Goal: Information Seeking & Learning: Learn about a topic

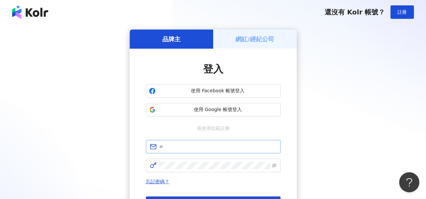
click at [245, 142] on span at bounding box center [213, 146] width 135 height 13
type input "*"
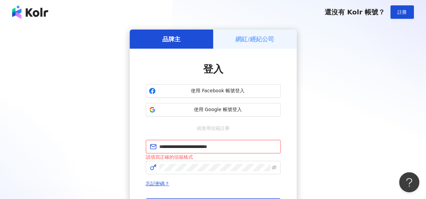
scroll to position [63, 0]
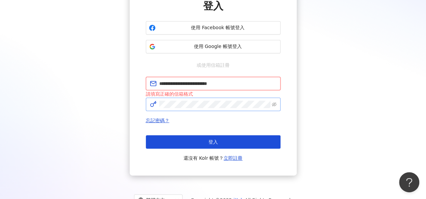
type input "**********"
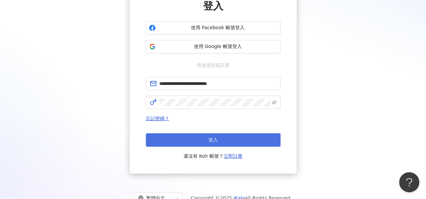
click at [238, 135] on button "登入" at bounding box center [213, 140] width 135 height 13
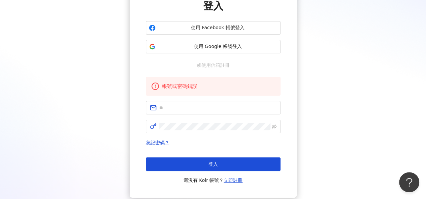
click at [59, 90] on div "品牌主 網紅/經紀公司 登入 使用 Facebook 帳號登入 使用 Google 帳號登入 或使用信箱註冊 帳號或密碼錯誤 忘記密碼？ 登入 還沒有 Kol…" at bounding box center [212, 82] width 409 height 232
click at [211, 110] on input "text" at bounding box center [217, 107] width 117 height 7
paste input "**********"
type input "**********"
click at [203, 119] on form "**********" at bounding box center [213, 117] width 135 height 32
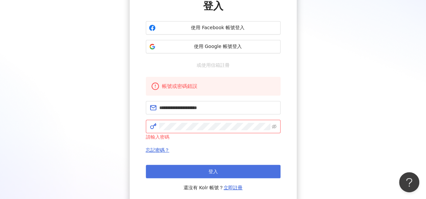
click at [229, 174] on button "登入" at bounding box center [213, 171] width 135 height 13
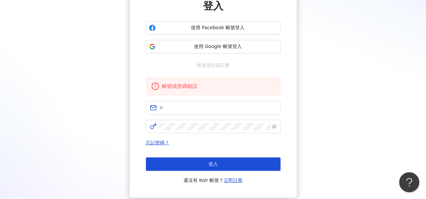
click at [190, 136] on div "帳號或密碼錯誤 忘記密碼？ 登入 還沒有 Kolr 帳號？ 立即註冊" at bounding box center [213, 131] width 135 height 108
click at [222, 106] on input "text" at bounding box center [217, 107] width 117 height 7
paste input "**********"
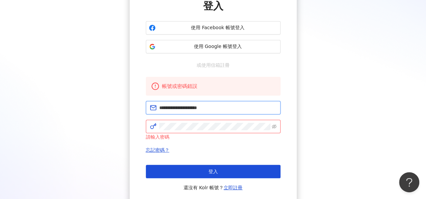
drag, startPoint x: 223, startPoint y: 106, endPoint x: 130, endPoint y: 119, distance: 94.5
click at [130, 119] on div "**********" at bounding box center [213, 96] width 167 height 220
paste input "******"
type input "**********"
click at [202, 119] on form "**********" at bounding box center [213, 121] width 135 height 40
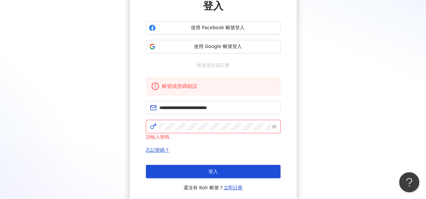
click at [385, 104] on div "**********" at bounding box center [212, 85] width 409 height 239
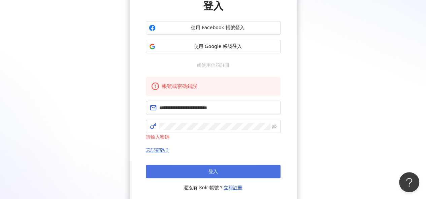
click at [227, 167] on button "登入" at bounding box center [213, 171] width 135 height 13
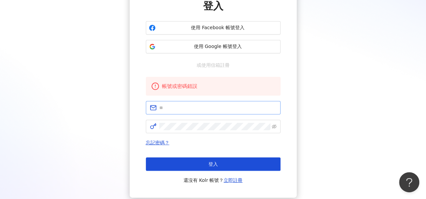
click at [226, 113] on span at bounding box center [213, 107] width 135 height 13
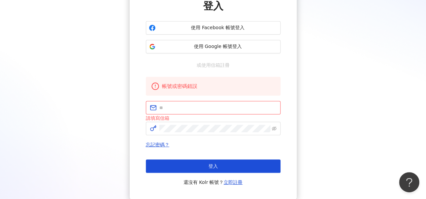
click at [78, 118] on div "品牌主 網紅/經紀公司 登入 使用 Facebook 帳號登入 使用 Google 帳號登入 或使用信箱註冊 帳號或密碼錯誤 請填寫信箱 忘記密碼？ 登入 還…" at bounding box center [212, 83] width 409 height 234
click at [207, 108] on input "text" at bounding box center [217, 107] width 117 height 7
paste input "**********"
type input "**********"
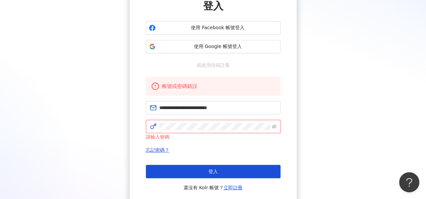
click at [400, 99] on div "**********" at bounding box center [212, 85] width 409 height 239
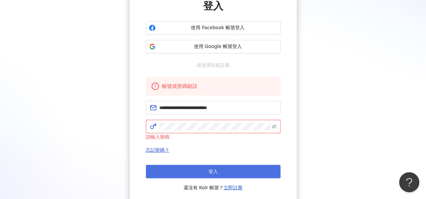
click at [225, 167] on button "登入" at bounding box center [213, 171] width 135 height 13
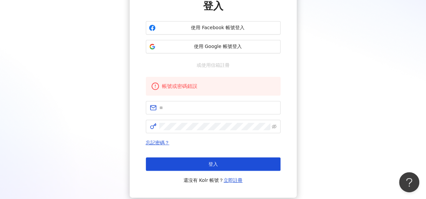
click at [64, 99] on div "品牌主 網紅/經紀公司 登入 使用 Facebook 帳號登入 使用 Google 帳號登入 或使用信箱註冊 帳號或密碼錯誤 忘記密碼？ 登入 還沒有 Kol…" at bounding box center [212, 82] width 409 height 232
click at [187, 110] on input "text" at bounding box center [217, 107] width 117 height 7
paste input "**********"
type input "**********"
click at [371, 75] on div "**********" at bounding box center [212, 82] width 409 height 232
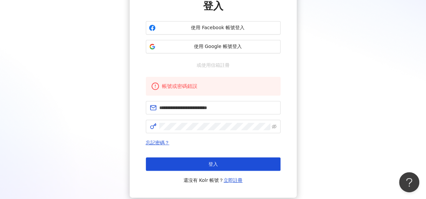
click at [396, 42] on div "**********" at bounding box center [212, 82] width 409 height 232
click button "登入" at bounding box center [213, 164] width 135 height 13
click at [193, 108] on input "text" at bounding box center [217, 107] width 117 height 7
type input "**********"
click at [222, 120] on span at bounding box center [213, 126] width 135 height 13
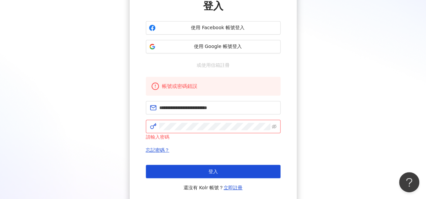
click at [374, 107] on div "**********" at bounding box center [212, 85] width 409 height 239
click at [275, 125] on icon "eye-invisible" at bounding box center [273, 126] width 5 height 5
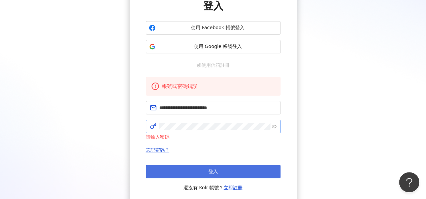
click at [246, 169] on button "登入" at bounding box center [213, 171] width 135 height 13
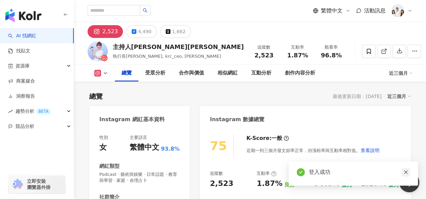
click at [406, 174] on icon "close" at bounding box center [405, 172] width 5 height 5
click at [404, 173] on icon "close" at bounding box center [405, 172] width 5 height 5
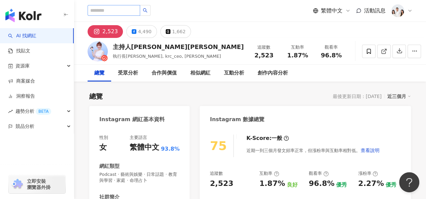
click at [115, 2] on div "繁體中文 活動訊息" at bounding box center [249, 11] width 325 height 22
click at [113, 9] on input "search" at bounding box center [113, 10] width 52 height 11
type input "*"
type input "***"
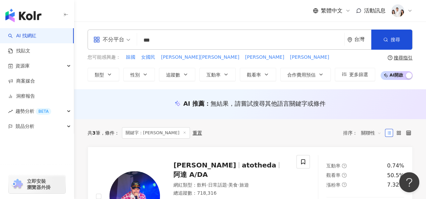
click at [406, 12] on div at bounding box center [402, 10] width 22 height 13
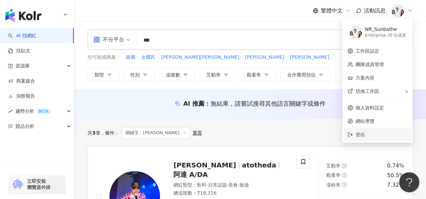
click at [368, 133] on span "登出" at bounding box center [380, 134] width 51 height 7
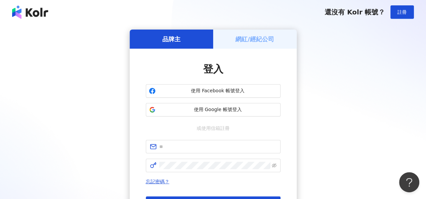
click at [68, 83] on div "品牌主 網紅/經紀公司 登入 使用 Facebook 帳號登入 使用 Google 帳號登入 或使用信箱註冊 忘記密碼？ 登入 還沒有 Kolr 帳號？ 立即…" at bounding box center [212, 134] width 409 height 208
click at [198, 144] on input "text" at bounding box center [217, 146] width 117 height 7
paste input "**********"
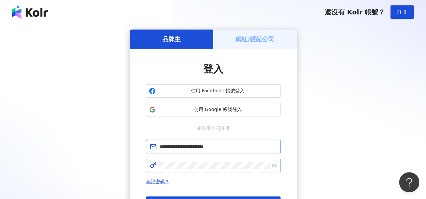
type input "**********"
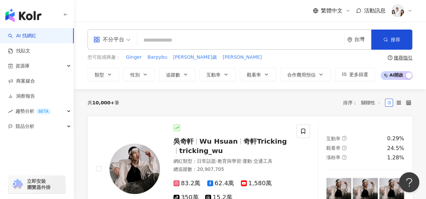
click at [180, 42] on input "search" at bounding box center [241, 40] width 202 height 13
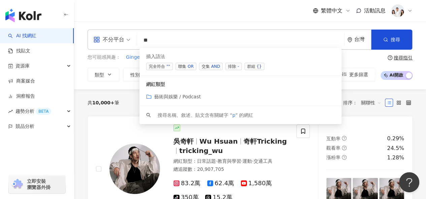
type input "*"
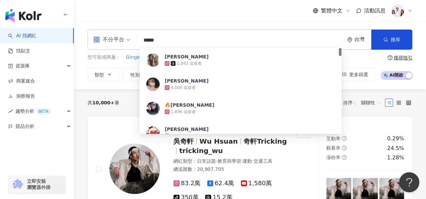
type input "***"
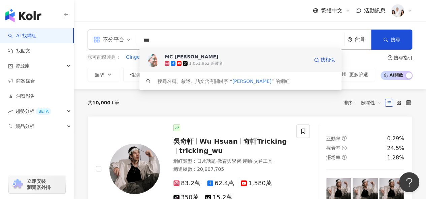
click at [237, 59] on span "MC Jeng Su" at bounding box center [237, 56] width 144 height 7
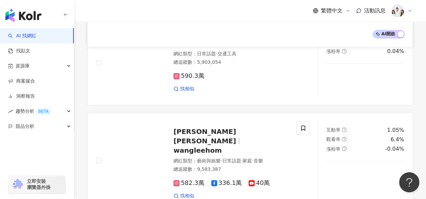
scroll to position [1110, 0]
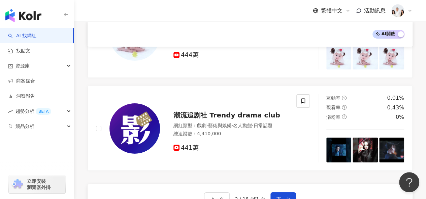
scroll to position [1144, 0]
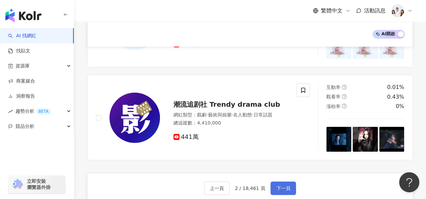
click at [281, 182] on button "下一頁" at bounding box center [283, 188] width 26 height 13
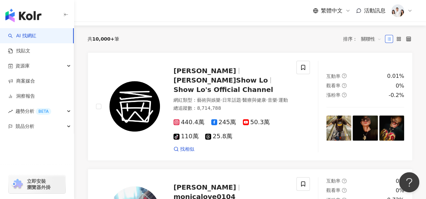
scroll to position [0, 0]
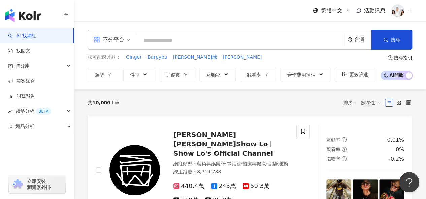
click at [158, 45] on input "search" at bounding box center [241, 40] width 202 height 13
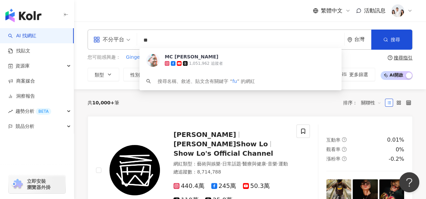
type input "*"
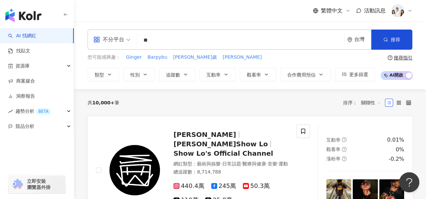
type input "**"
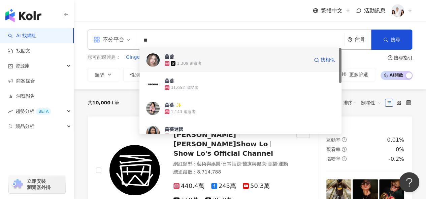
click at [223, 54] on span "薔薔" at bounding box center [237, 56] width 144 height 7
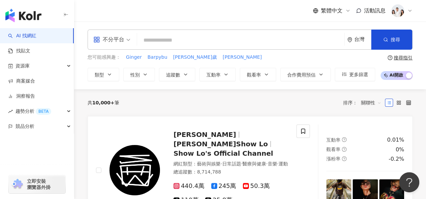
click at [154, 40] on input "search" at bounding box center [241, 40] width 202 height 13
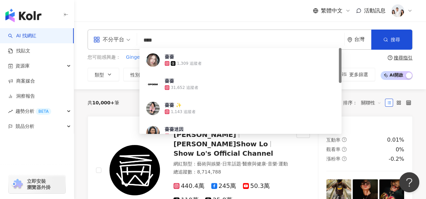
type input "**"
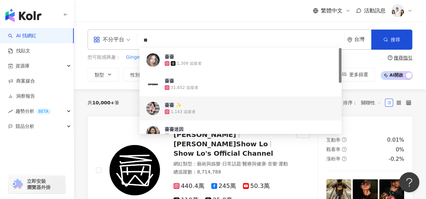
scroll to position [34, 0]
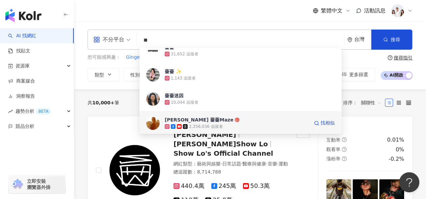
click at [217, 122] on span "林嘉凌 薔薔Maze" at bounding box center [237, 120] width 144 height 7
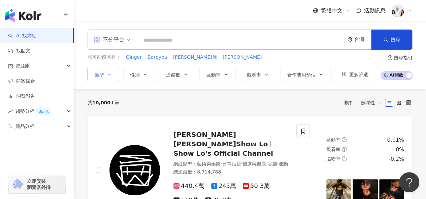
click at [106, 72] on button "類型" at bounding box center [103, 74] width 32 height 13
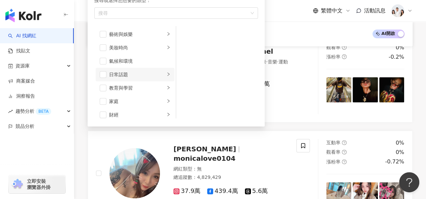
scroll to position [101, 0]
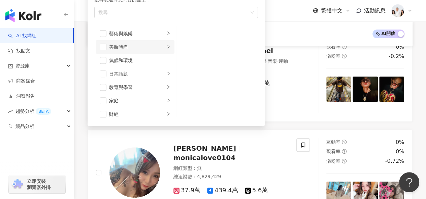
click at [129, 48] on div "美妝時尚" at bounding box center [137, 46] width 56 height 7
click at [203, 103] on div "穿搭" at bounding box center [222, 100] width 62 height 7
click at [143, 34] on div "藝術與娛樂" at bounding box center [137, 33] width 56 height 7
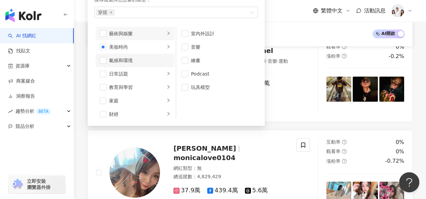
click at [135, 57] on div "氣候和環境" at bounding box center [139, 60] width 61 height 7
click at [137, 62] on div "氣候和環境" at bounding box center [139, 60] width 61 height 7
click at [136, 74] on div "日常話題" at bounding box center [137, 73] width 56 height 7
click at [134, 84] on div "教育與學習" at bounding box center [137, 87] width 56 height 7
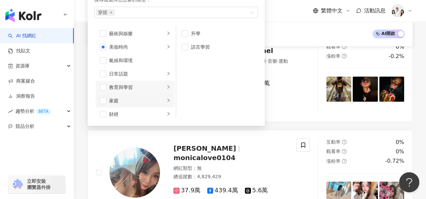
click at [131, 99] on div "家庭" at bounding box center [137, 100] width 56 height 7
click at [131, 114] on div "財經" at bounding box center [137, 114] width 56 height 7
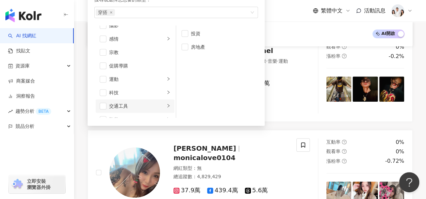
scroll to position [233, 0]
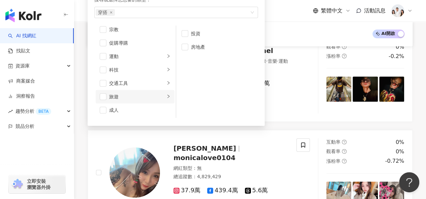
click at [122, 97] on div "旅遊" at bounding box center [137, 96] width 56 height 7
click at [189, 33] on li "露營" at bounding box center [216, 33] width 79 height 13
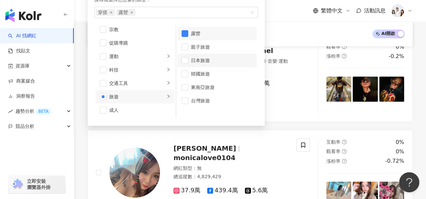
click at [193, 58] on div "日本旅遊" at bounding box center [222, 60] width 62 height 7
click at [193, 68] on li "韓國旅遊" at bounding box center [216, 73] width 79 height 13
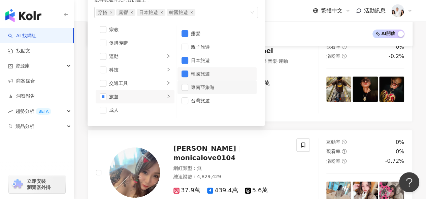
click at [196, 81] on li "東南亞旅遊" at bounding box center [216, 87] width 79 height 13
click at [193, 97] on div "台灣旅遊" at bounding box center [222, 100] width 62 height 7
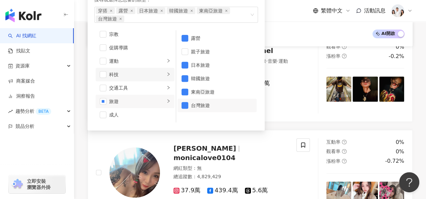
scroll to position [199, 0]
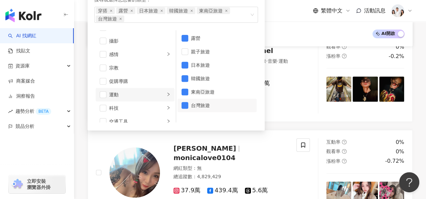
click at [123, 88] on li "運動" at bounding box center [135, 94] width 79 height 13
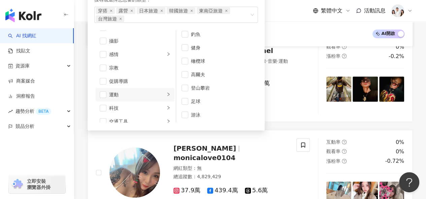
scroll to position [85, 0]
click at [207, 61] on div "登山攀岩" at bounding box center [222, 61] width 62 height 7
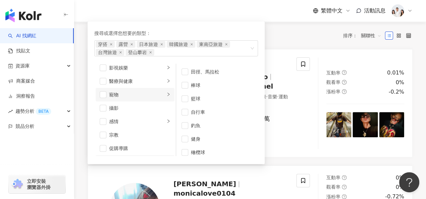
scroll to position [132, 0]
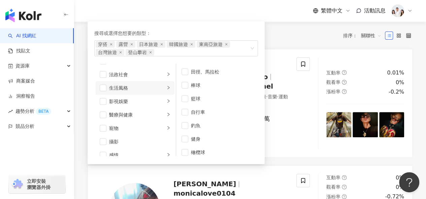
click at [133, 91] on li "生活風格" at bounding box center [135, 87] width 79 height 13
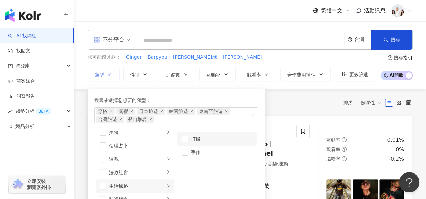
scroll to position [34, 0]
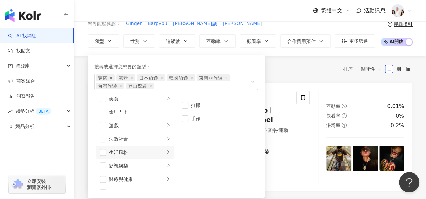
click at [276, 78] on div "共 10,000+ 筆 排序： 關聯性" at bounding box center [249, 69] width 325 height 27
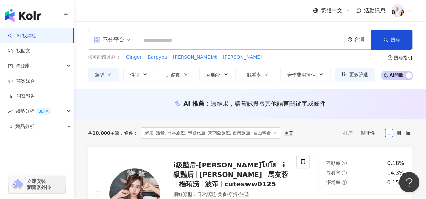
click at [283, 134] on div "重置" at bounding box center [287, 133] width 9 height 5
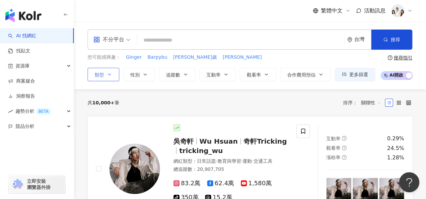
click at [101, 75] on span "類型" at bounding box center [99, 74] width 9 height 5
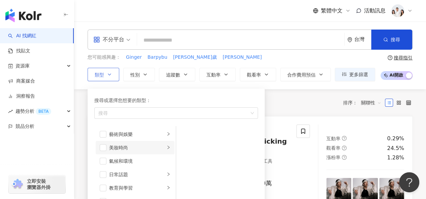
click at [138, 148] on div "美妝時尚" at bounding box center [137, 147] width 56 height 7
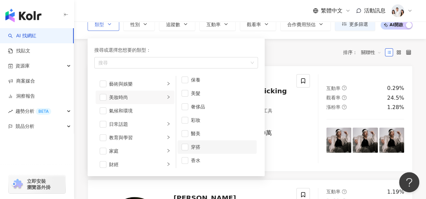
scroll to position [67, 0]
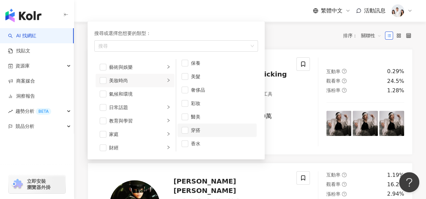
click at [201, 130] on div "穿搭" at bounding box center [222, 130] width 62 height 7
click at [278, 43] on div "共 10,000+ 筆 排序： 關聯性" at bounding box center [249, 35] width 325 height 27
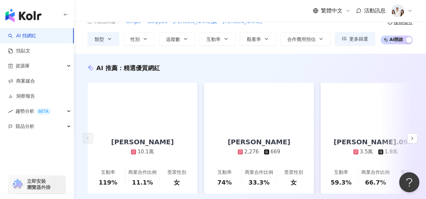
scroll to position [34, 0]
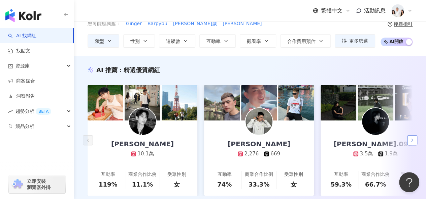
click at [409, 142] on icon "button" at bounding box center [411, 140] width 5 height 5
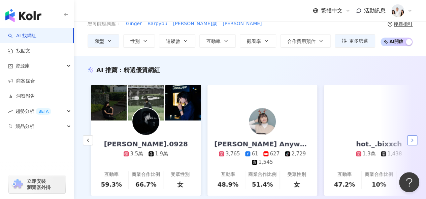
scroll to position [0, 233]
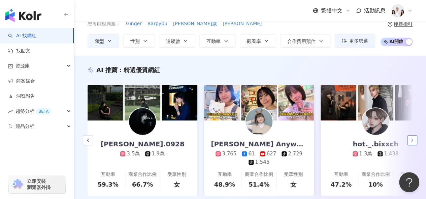
click at [409, 142] on icon "button" at bounding box center [411, 140] width 5 height 5
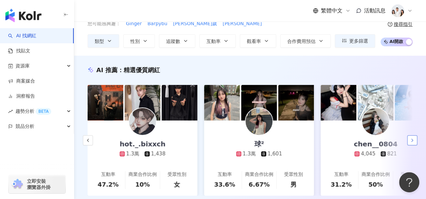
click at [409, 142] on icon "button" at bounding box center [411, 140] width 5 height 5
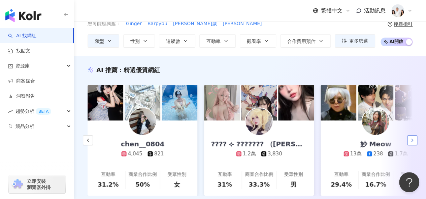
click at [409, 142] on icon "button" at bounding box center [411, 140] width 5 height 5
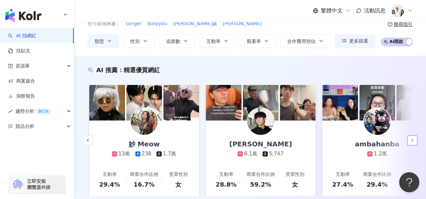
scroll to position [0, 931]
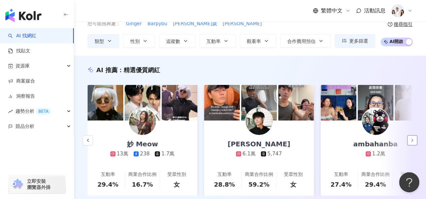
click at [409, 142] on icon "button" at bounding box center [411, 140] width 5 height 5
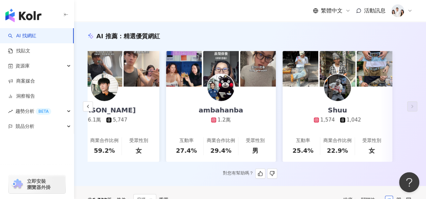
scroll to position [67, 0]
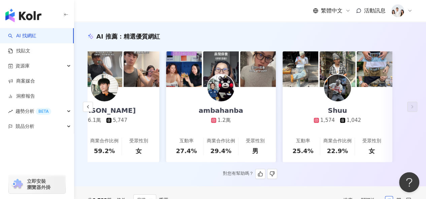
click at [336, 79] on img at bounding box center [337, 88] width 27 height 27
click at [86, 109] on icon "button" at bounding box center [87, 106] width 5 height 5
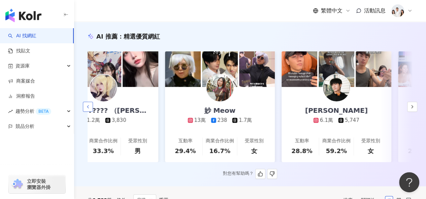
scroll to position [0, 853]
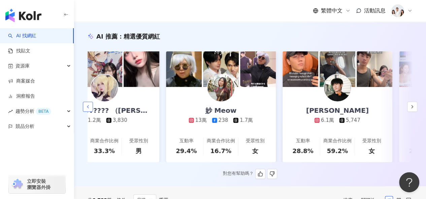
click at [86, 109] on icon "button" at bounding box center [87, 106] width 5 height 5
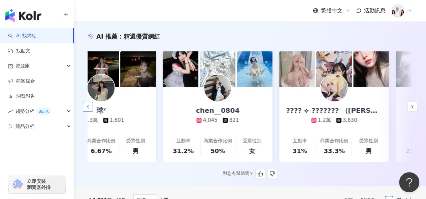
scroll to position [0, 620]
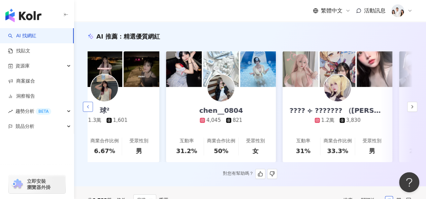
click at [86, 109] on icon "button" at bounding box center [87, 106] width 5 height 5
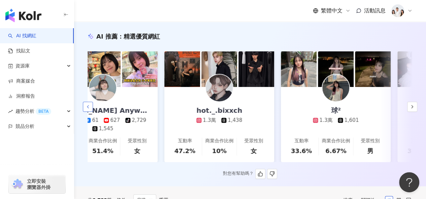
scroll to position [0, 387]
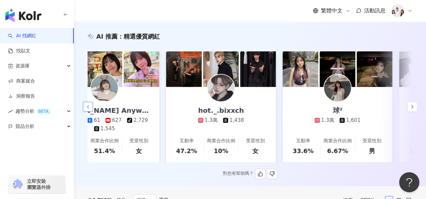
click at [86, 109] on icon "button" at bounding box center [87, 106] width 5 height 5
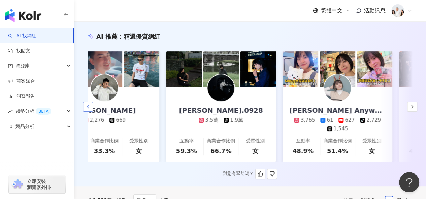
click at [86, 109] on icon "button" at bounding box center [87, 106] width 5 height 5
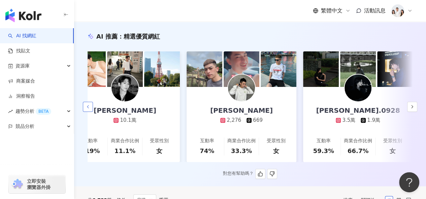
scroll to position [0, 0]
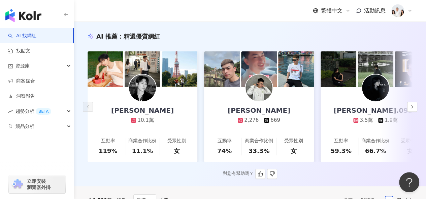
click at [149, 96] on img at bounding box center [142, 88] width 27 height 27
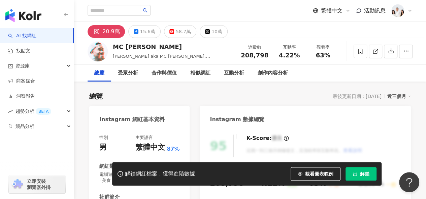
click at [101, 53] on img at bounding box center [97, 51] width 20 height 20
click at [112, 33] on div "20.9萬" at bounding box center [110, 31] width 17 height 9
click at [96, 32] on rect at bounding box center [97, 32] width 6 height 6
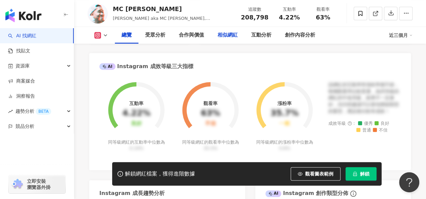
scroll to position [67, 0]
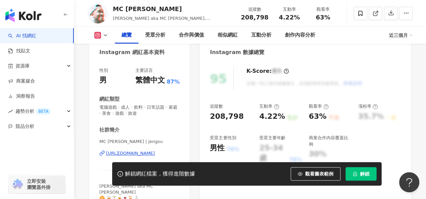
click at [114, 6] on div "MC Jeng Su" at bounding box center [173, 9] width 120 height 8
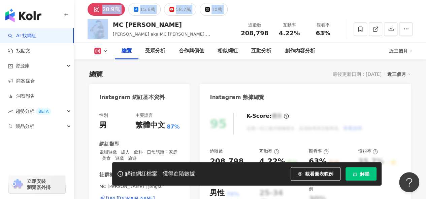
scroll to position [0, 0]
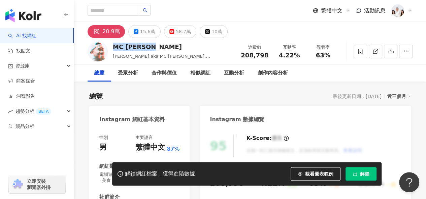
drag, startPoint x: 114, startPoint y: 6, endPoint x: 151, endPoint y: 51, distance: 58.3
click at [151, 51] on div "MC Jeng Su" at bounding box center [173, 47] width 120 height 8
copy div "MC Jeng Su"
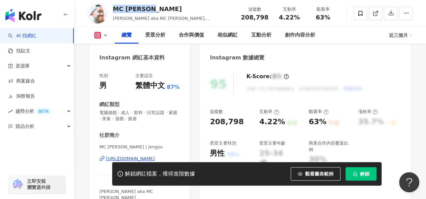
scroll to position [101, 0]
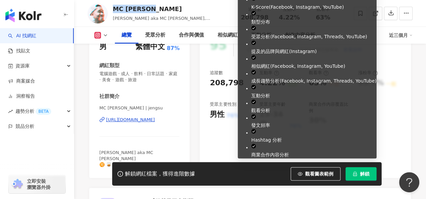
click at [363, 174] on span "解鎖" at bounding box center [364, 174] width 9 height 5
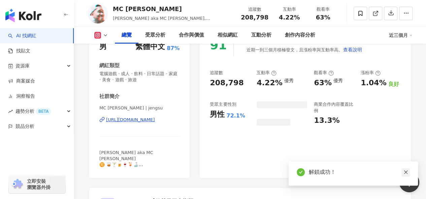
click at [405, 173] on icon "close" at bounding box center [405, 173] width 4 height 4
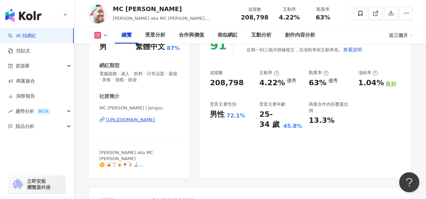
scroll to position [67, 0]
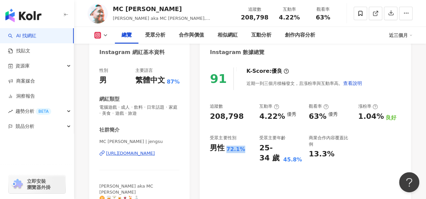
drag, startPoint x: 226, startPoint y: 148, endPoint x: 242, endPoint y: 146, distance: 16.2
click at [242, 146] on div "男性 72.1%" at bounding box center [231, 148] width 43 height 10
click at [249, 135] on div "追蹤數 208,798 互動率 4.22% 優秀 觀看率 63% 優秀 漲粉率 1.04% 良好 受眾主要性別 男性 72.1% 受眾主要年齡 25-34 歲…" at bounding box center [305, 134] width 191 height 60
drag, startPoint x: 210, startPoint y: 147, endPoint x: 250, endPoint y: 144, distance: 40.5
click at [250, 144] on div "男性 72.1%" at bounding box center [231, 148] width 43 height 10
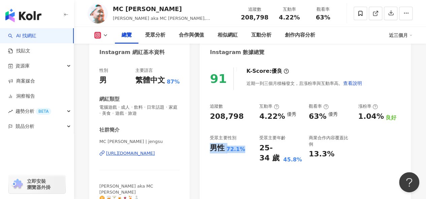
click at [251, 144] on div "男性 72.1%" at bounding box center [231, 148] width 43 height 10
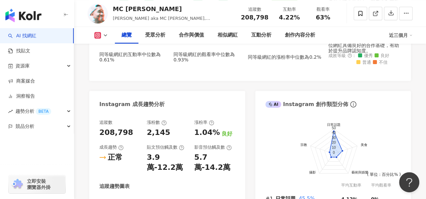
scroll to position [303, 0]
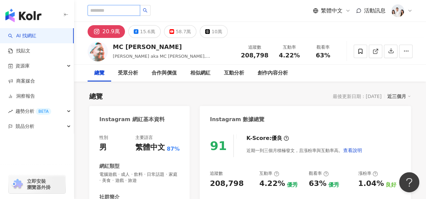
click at [118, 8] on input "search" at bounding box center [113, 10] width 52 height 11
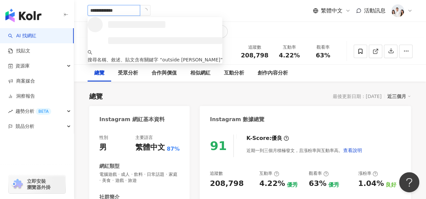
type input "**********"
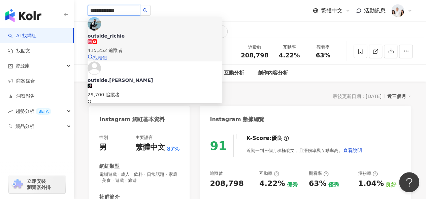
click at [149, 47] on div "415,252 追蹤者" at bounding box center [154, 50] width 135 height 7
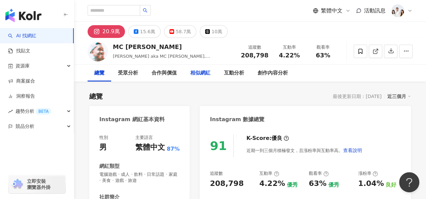
click at [200, 67] on div "相似網紅" at bounding box center [200, 73] width 34 height 17
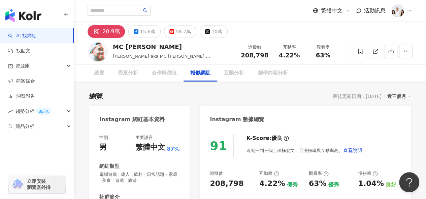
scroll to position [1112, 0]
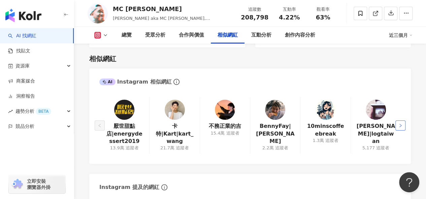
click at [397, 121] on button "button" at bounding box center [400, 126] width 10 height 10
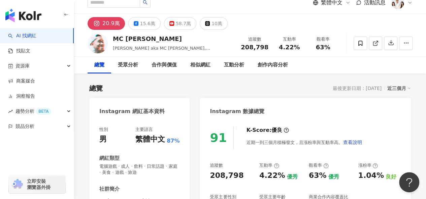
scroll to position [0, 0]
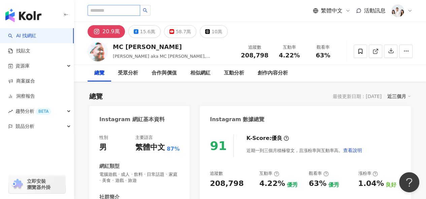
click at [126, 13] on input "search" at bounding box center [113, 10] width 52 height 11
type input "**"
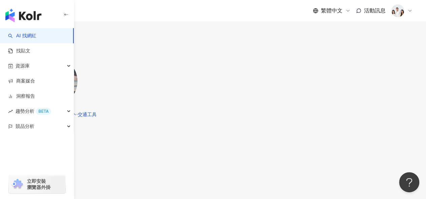
scroll to position [135, 0]
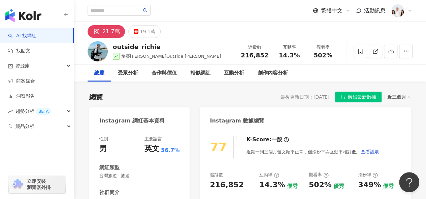
click at [101, 51] on img at bounding box center [97, 51] width 20 height 20
click at [114, 34] on div "21.7萬" at bounding box center [110, 31] width 17 height 9
click at [197, 68] on div "相似網紅" at bounding box center [200, 73] width 34 height 17
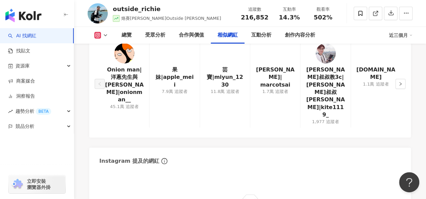
scroll to position [1148, 0]
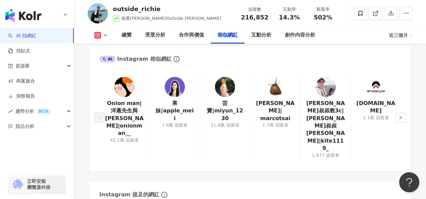
click at [216, 77] on img at bounding box center [225, 87] width 20 height 20
click at [403, 113] on button "button" at bounding box center [400, 118] width 10 height 10
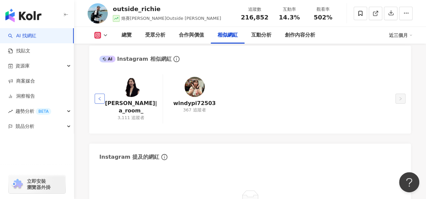
click at [98, 97] on icon "left" at bounding box center [100, 99] width 4 height 4
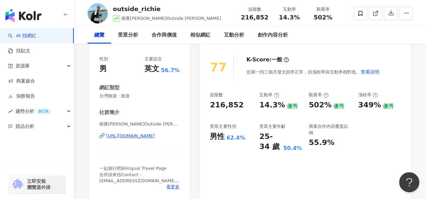
scroll to position [0, 0]
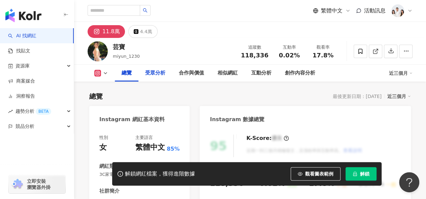
scroll to position [34, 0]
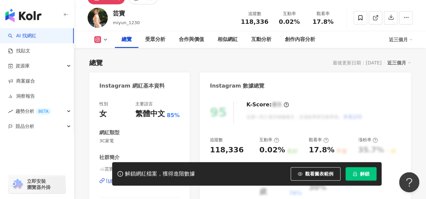
click at [370, 175] on button "解鎖" at bounding box center [360, 174] width 31 height 13
click at [102, 39] on button at bounding box center [100, 39] width 27 height 7
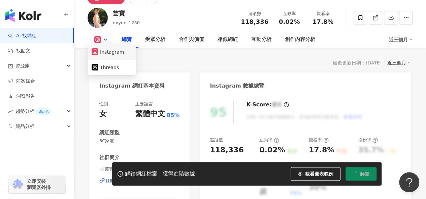
click at [104, 49] on button "Instagram" at bounding box center [112, 51] width 40 height 9
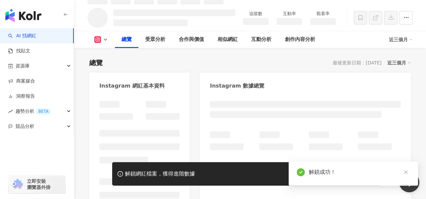
scroll to position [41, 0]
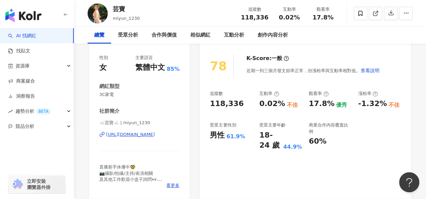
scroll to position [7, 0]
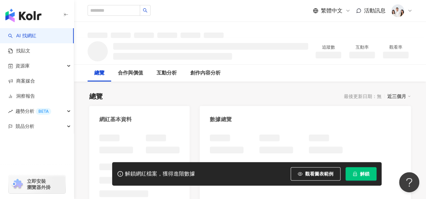
click at [354, 176] on icon "lock" at bounding box center [354, 174] width 5 height 5
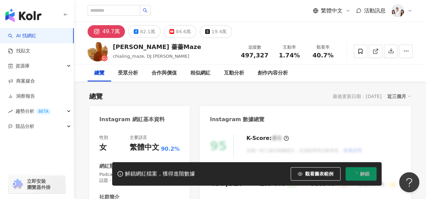
click at [354, 176] on icon "loading" at bounding box center [354, 174] width 5 height 5
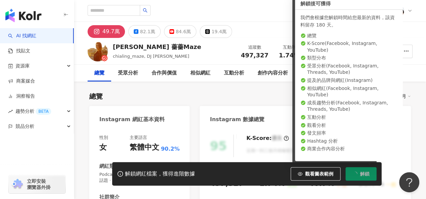
click at [206, 93] on div "總覽 最後更新日期：[DATE] 近三個月" at bounding box center [249, 96] width 321 height 9
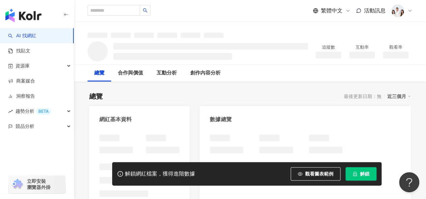
click at [375, 173] on button "解鎖" at bounding box center [360, 174] width 31 height 13
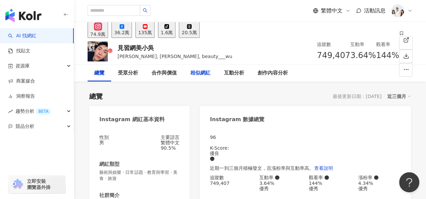
click at [194, 73] on div "相似網紅" at bounding box center [200, 73] width 20 height 8
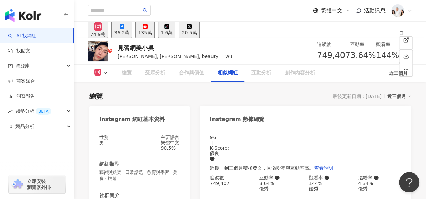
scroll to position [1113, 0]
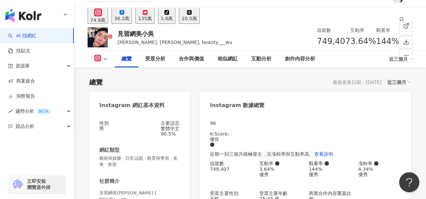
scroll to position [0, 0]
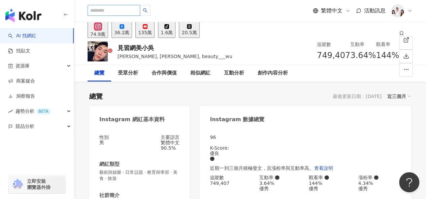
click at [130, 10] on input "search" at bounding box center [113, 10] width 52 height 11
type input "****"
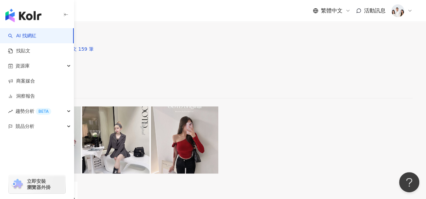
scroll to position [135, 0]
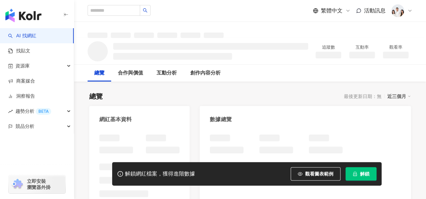
click at [368, 175] on span "解鎖" at bounding box center [364, 174] width 9 height 5
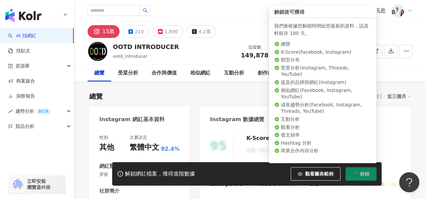
click at [97, 51] on img at bounding box center [97, 51] width 20 height 20
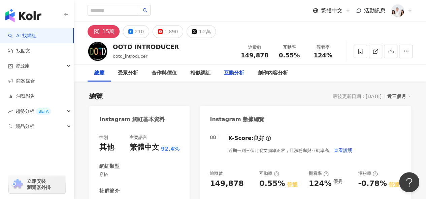
click at [222, 73] on div "互動分析" at bounding box center [234, 73] width 34 height 17
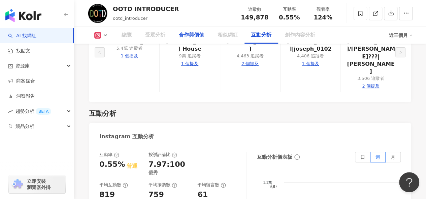
click at [201, 37] on div "合作與價值" at bounding box center [191, 35] width 25 height 8
click at [228, 37] on div "相似網紅" at bounding box center [227, 35] width 20 height 8
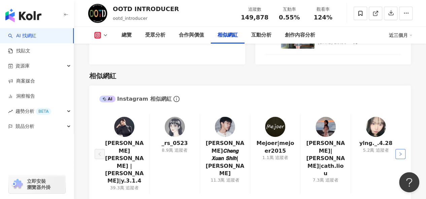
click at [400, 152] on icon "right" at bounding box center [400, 154] width 4 height 4
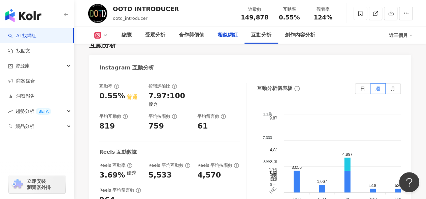
scroll to position [1174, 0]
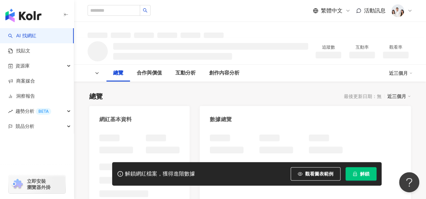
click at [357, 172] on button "解鎖" at bounding box center [360, 174] width 31 height 13
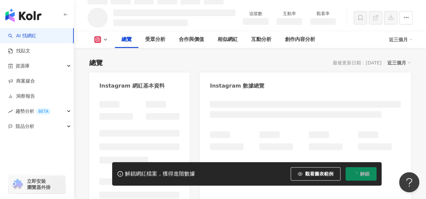
scroll to position [41, 0]
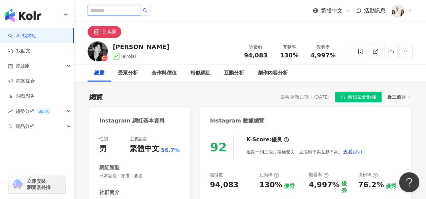
click at [133, 11] on input "search" at bounding box center [113, 10] width 52 height 11
type input "*"
type input "**"
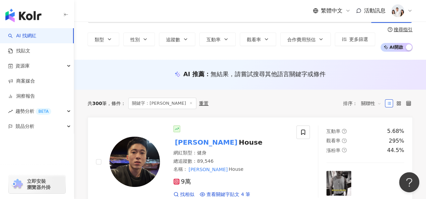
scroll to position [34, 0]
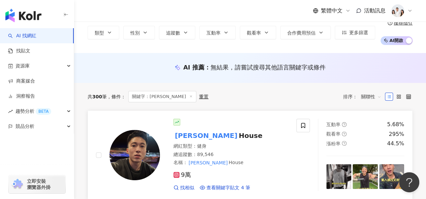
click at [239, 138] on span "House" at bounding box center [251, 136] width 24 height 8
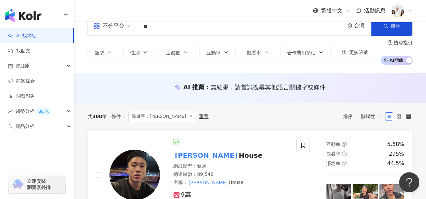
scroll to position [0, 0]
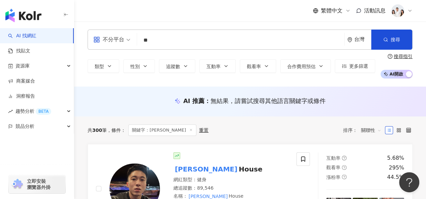
drag, startPoint x: 155, startPoint y: 41, endPoint x: 128, endPoint y: 56, distance: 30.4
click at [128, 56] on div "不分平台 ** 台灣 搜尋 類型 性別 追蹤數 互動率 觀看率 合作費用預估 更多篩選 搜尋指引 AI 開啟 AI 關閉" at bounding box center [250, 54] width 352 height 49
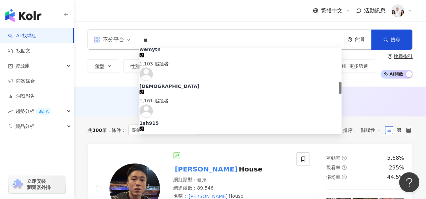
scroll to position [168, 0]
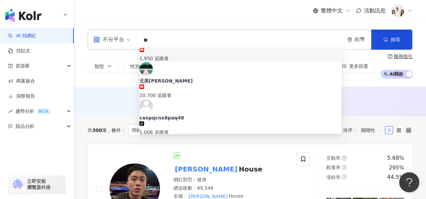
type input "*"
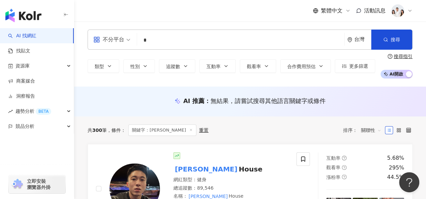
scroll to position [0, 0]
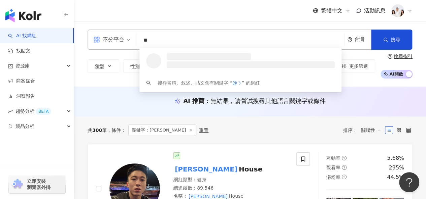
type input "*"
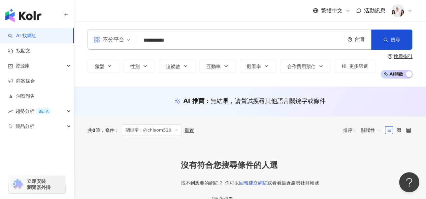
type input "**********"
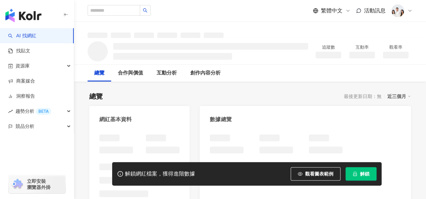
click at [357, 170] on button "解鎖" at bounding box center [360, 174] width 31 height 13
click at [350, 176] on button "解鎖" at bounding box center [360, 174] width 31 height 13
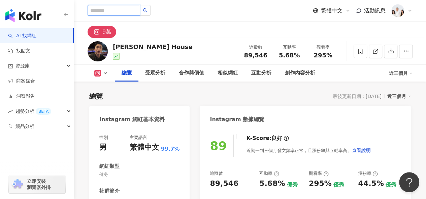
click at [97, 12] on input "search" at bounding box center [113, 10] width 52 height 11
type input "**"
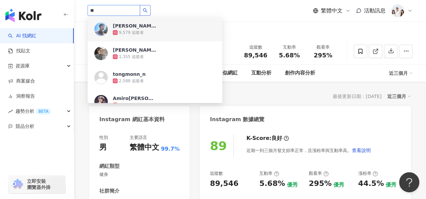
click at [150, 9] on button "button" at bounding box center [145, 10] width 11 height 11
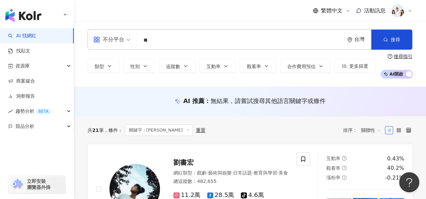
click at [161, 33] on div "不分平台 ** 台灣 搜尋 26d22a94-d028-407e-9aad-4f3c1d5a7660 王萌 9,579 追蹤者 王萌 1,355 追蹤者 to…" at bounding box center [249, 40] width 325 height 20
click at [158, 39] on input "**" at bounding box center [241, 40] width 202 height 13
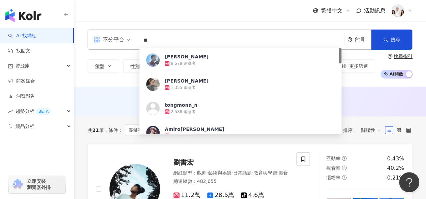
type input "*"
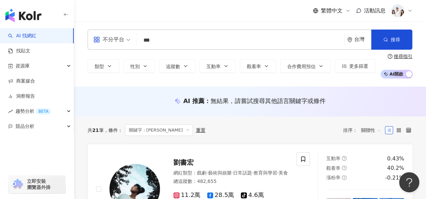
type input "*"
type input "**"
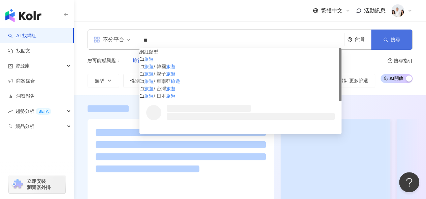
click at [389, 44] on button "搜尋" at bounding box center [391, 40] width 41 height 20
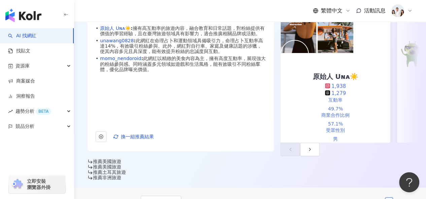
scroll to position [67, 0]
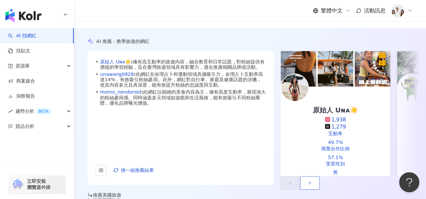
click at [319, 177] on button "button" at bounding box center [310, 183] width 20 height 13
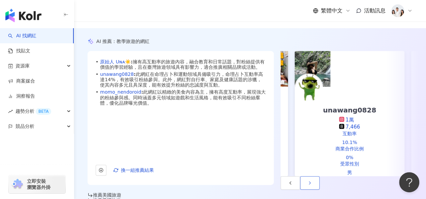
scroll to position [0, 116]
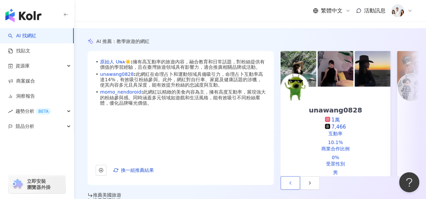
click at [280, 177] on button "button" at bounding box center [290, 183] width 20 height 13
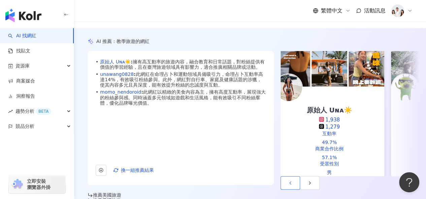
scroll to position [0, 0]
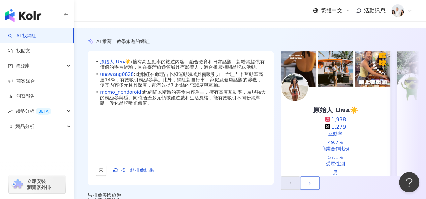
click at [312, 181] on icon "button" at bounding box center [309, 183] width 5 height 5
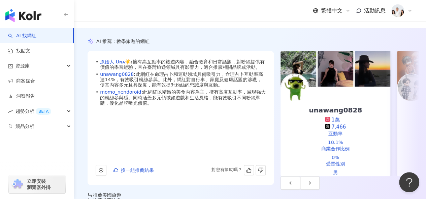
scroll to position [25, 0]
click at [312, 181] on icon "button" at bounding box center [309, 183] width 5 height 5
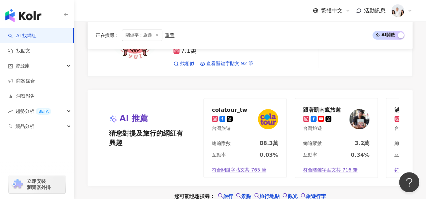
scroll to position [1480, 0]
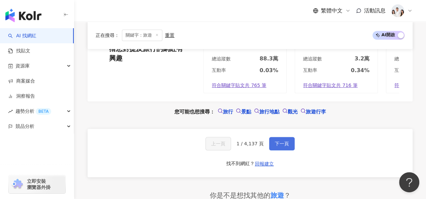
click at [278, 141] on span "下一頁" at bounding box center [282, 143] width 14 height 5
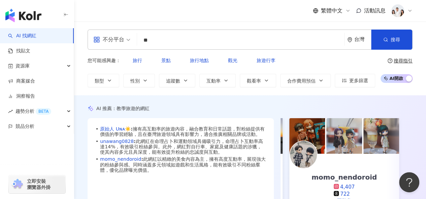
scroll to position [67, 0]
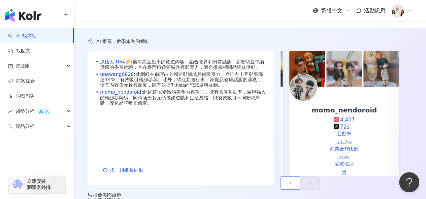
click at [287, 181] on icon "button" at bounding box center [289, 183] width 5 height 5
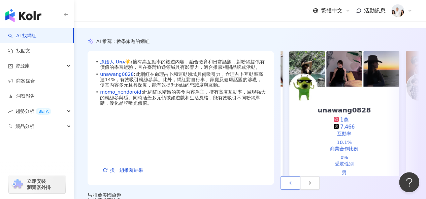
click at [287, 181] on icon "button" at bounding box center [289, 183] width 5 height 5
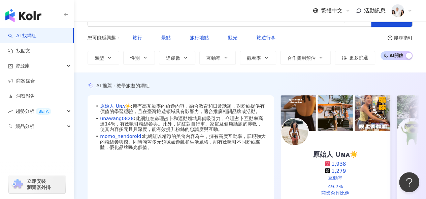
scroll to position [34, 0]
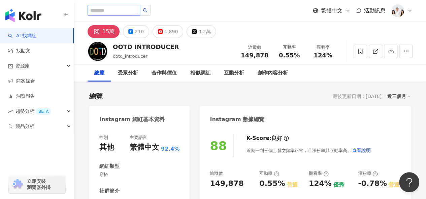
click at [107, 8] on input "search" at bounding box center [113, 10] width 52 height 11
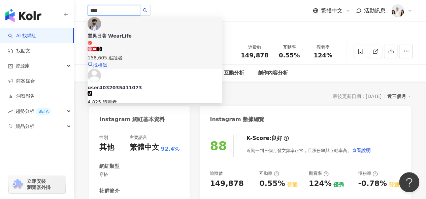
type input "****"
click at [193, 26] on div "質男日著 WearLife 158,605 追蹤者 找相似" at bounding box center [154, 43] width 135 height 52
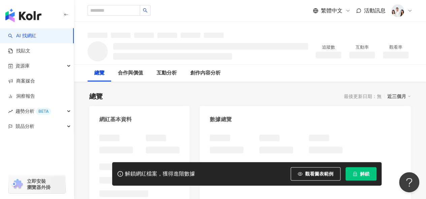
click at [361, 176] on span "解鎖" at bounding box center [364, 174] width 9 height 5
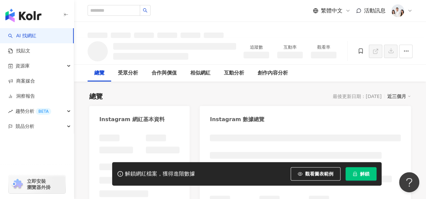
click at [164, 53] on div at bounding box center [174, 51] width 123 height 17
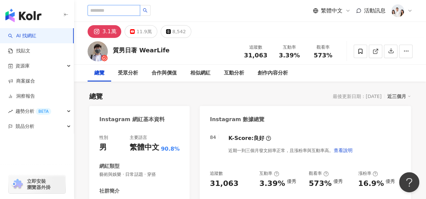
click at [129, 10] on input "search" at bounding box center [113, 10] width 52 height 11
type input "*"
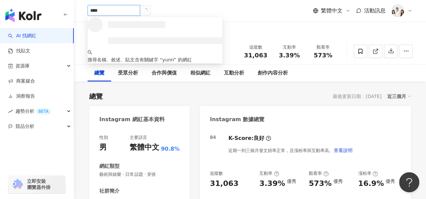
type input "*****"
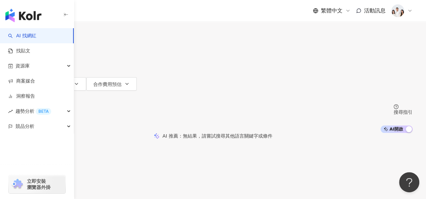
drag, startPoint x: 171, startPoint y: 41, endPoint x: 96, endPoint y: 43, distance: 75.4
click at [96, 37] on div "不分平台 yunny ***** 台灣 搜尋" at bounding box center [212, 18] width 399 height 37
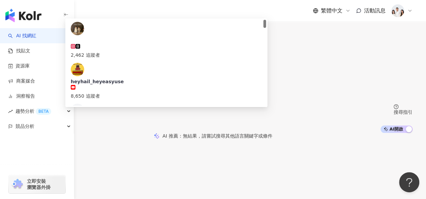
type input "**********"
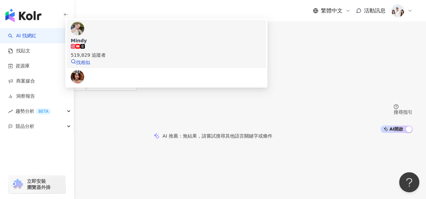
click at [188, 44] on span "Mindy" at bounding box center [166, 40] width 191 height 7
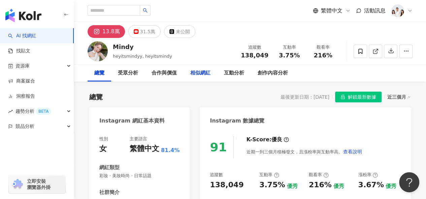
click at [191, 70] on div "相似網紅" at bounding box center [200, 73] width 20 height 8
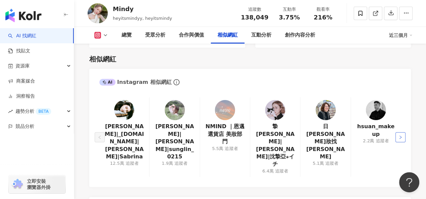
click at [402, 133] on button "button" at bounding box center [400, 138] width 10 height 10
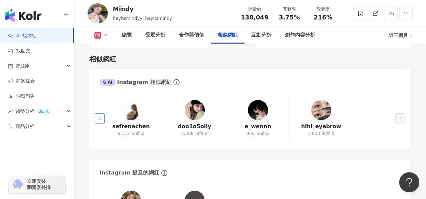
click at [99, 117] on icon "left" at bounding box center [99, 118] width 2 height 3
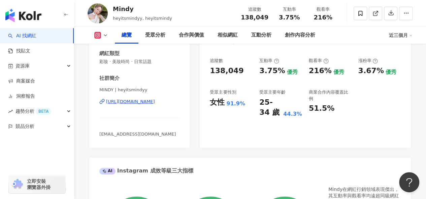
scroll to position [0, 0]
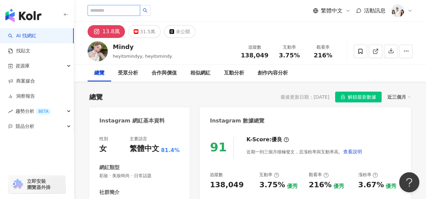
click at [126, 12] on input "search" at bounding box center [113, 10] width 52 height 11
type input "*"
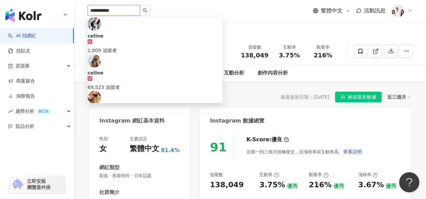
type input "**********"
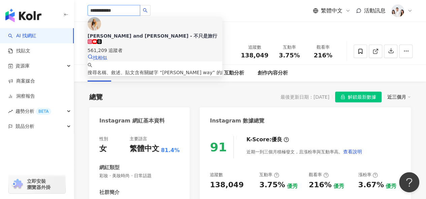
click at [169, 39] on div "561,209 追蹤者" at bounding box center [154, 46] width 135 height 15
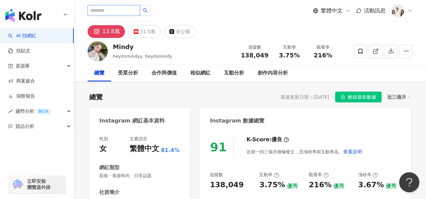
click at [129, 9] on input "search" at bounding box center [113, 10] width 52 height 11
click at [146, 13] on button "button" at bounding box center [145, 10] width 11 height 11
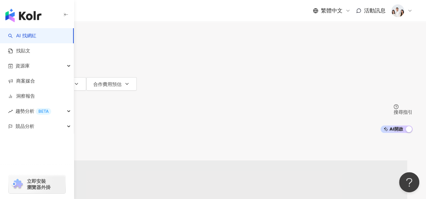
click at [30, 60] on span "性別" at bounding box center [25, 57] width 9 height 5
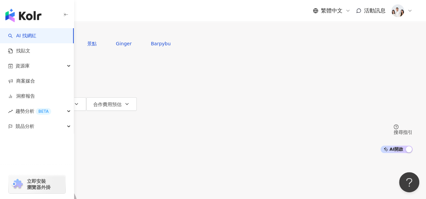
click at [226, 153] on div "共 10,000+ 筆 排序： 關聯性" at bounding box center [212, 167] width 399 height 28
click at [38, 76] on icon "button" at bounding box center [35, 77] width 5 height 5
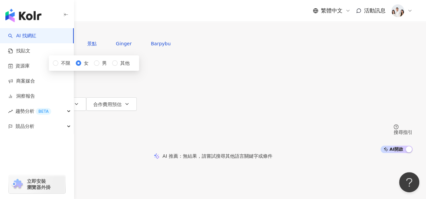
click at [249, 153] on div "AI 推薦 ： 無結果，請嘗試搜尋其他語言關鍵字或條件" at bounding box center [213, 156] width 426 height 6
click at [45, 71] on button "類型" at bounding box center [29, 63] width 32 height 13
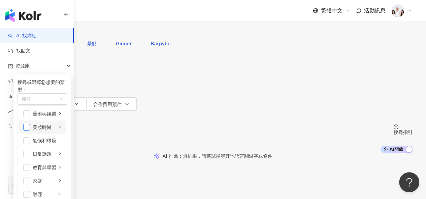
click at [30, 131] on span "button" at bounding box center [26, 127] width 7 height 7
click at [270, 85] on div "不分平台 台灣 搜尋 您可能感興趣： 旅行 景點 Ginger Barpybu 類型 搜尋或選擇您想要的類型： 美妝時尚 藝術與娛樂 美妝時尚 氣候和環境 日…" at bounding box center [213, 76] width 426 height 153
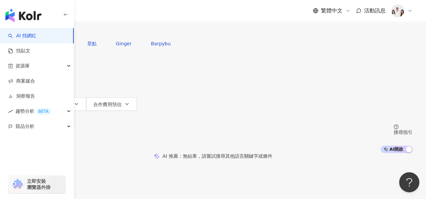
click at [45, 71] on button "類型" at bounding box center [29, 63] width 32 height 13
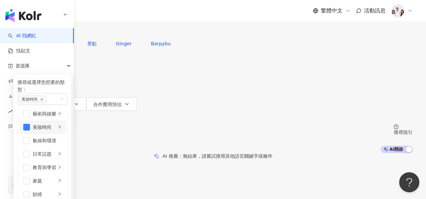
click at [56, 131] on div "美妝時尚" at bounding box center [45, 127] width 24 height 7
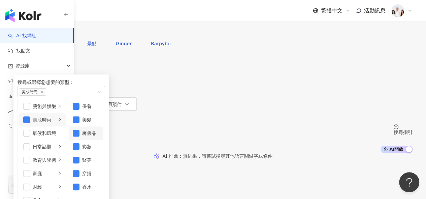
scroll to position [4, 0]
click at [79, 164] on span "button" at bounding box center [76, 160] width 7 height 7
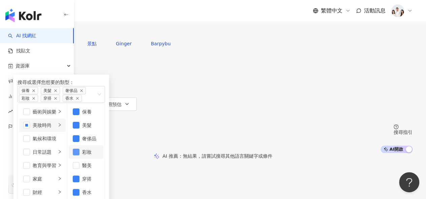
click at [79, 156] on span "button" at bounding box center [76, 152] width 7 height 7
click at [79, 142] on span "button" at bounding box center [76, 139] width 7 height 7
click at [79, 129] on span "button" at bounding box center [76, 125] width 7 height 7
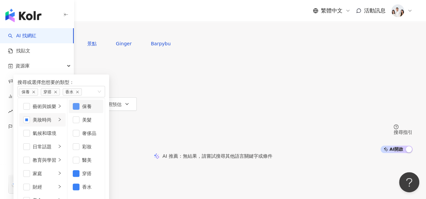
click at [79, 110] on span "button" at bounding box center [76, 106] width 7 height 7
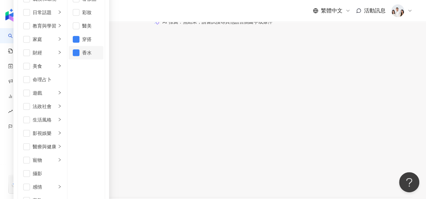
click at [79, 56] on span "button" at bounding box center [76, 52] width 7 height 7
click at [282, 116] on div "總追蹤數 ： 11,916,815" at bounding box center [212, 118] width 399 height 5
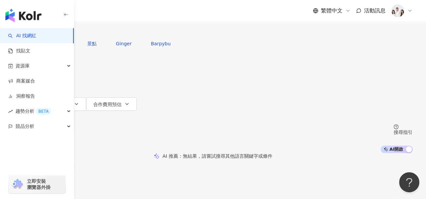
click at [268, 62] on div "您可能感興趣： 旅行 景點 Ginger Barpybu 類型 性別 追蹤數 互動率 觀看率 合作費用預估 更多篩選 不限 女 男 其他" at bounding box center [212, 80] width 399 height 87
click at [30, 67] on span "類型" at bounding box center [25, 64] width 9 height 5
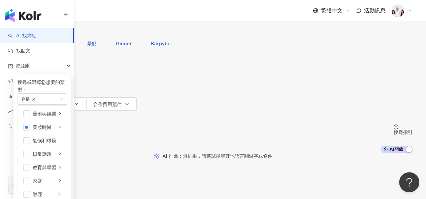
click at [45, 75] on button "性別" at bounding box center [29, 77] width 32 height 13
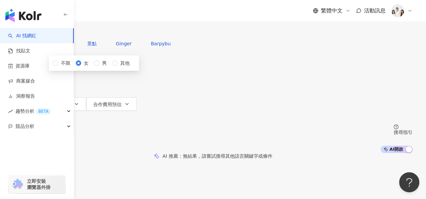
click at [215, 50] on div "您可能感興趣： 旅行 景點 Ginger Barpybu" at bounding box center [212, 43] width 399 height 13
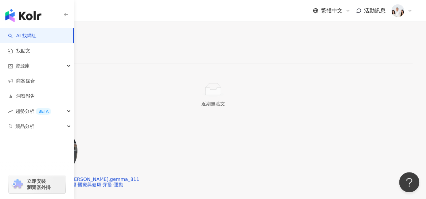
scroll to position [1278, 0]
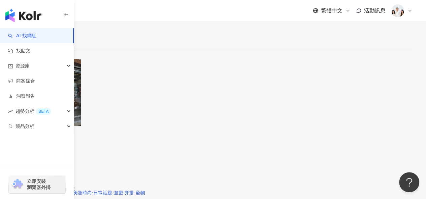
scroll to position [1245, 0]
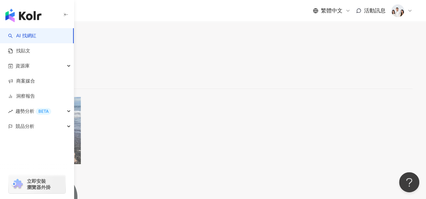
scroll to position [1197, 0]
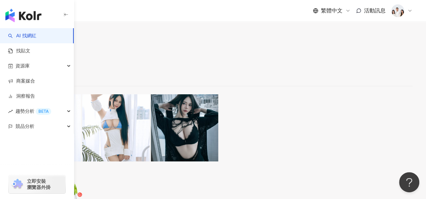
scroll to position [1211, 0]
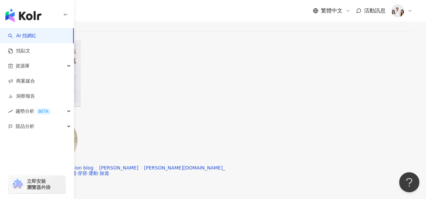
scroll to position [1231, 0]
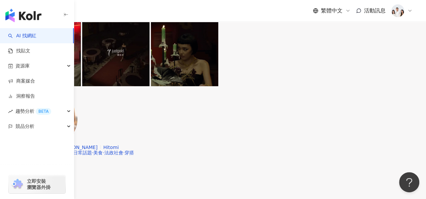
scroll to position [1195, 0]
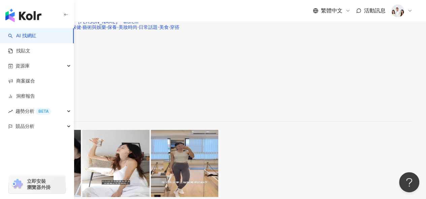
scroll to position [1286, 0]
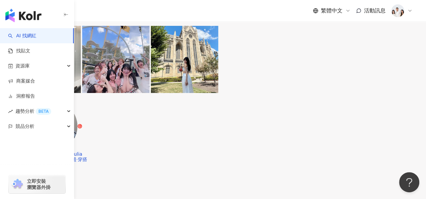
scroll to position [1281, 0]
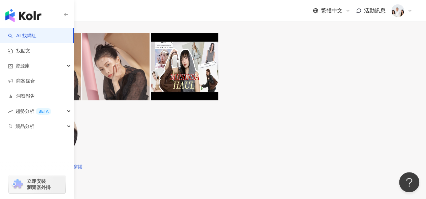
scroll to position [1346, 0]
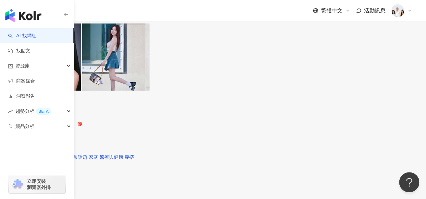
scroll to position [1211, 0]
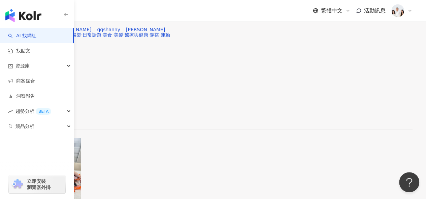
scroll to position [1200, 0]
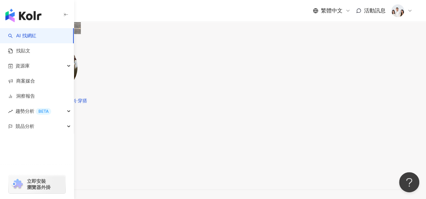
scroll to position [569, 0]
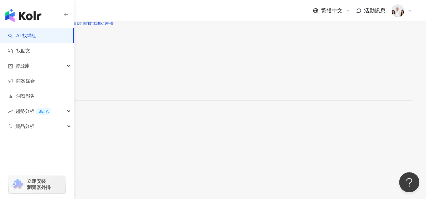
scroll to position [1141, 0]
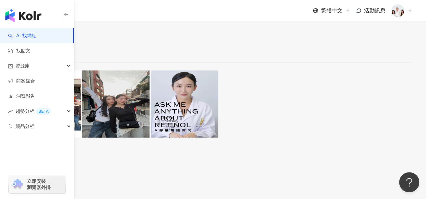
scroll to position [1286, 0]
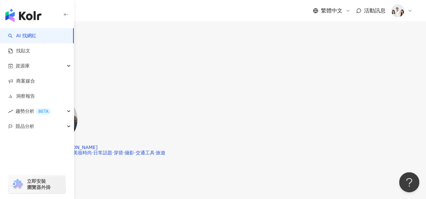
scroll to position [1277, 0]
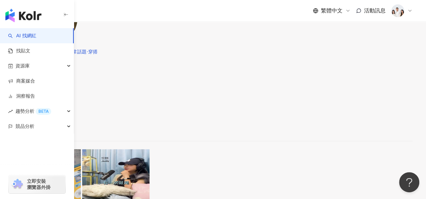
scroll to position [942, 0]
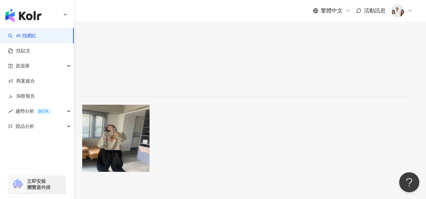
scroll to position [1245, 0]
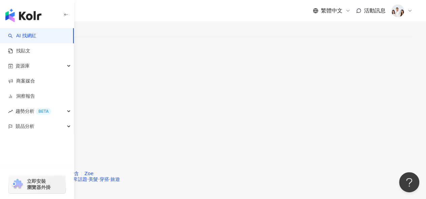
scroll to position [1216, 0]
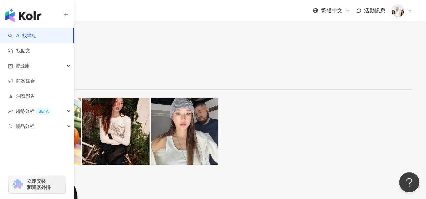
scroll to position [1248, 0]
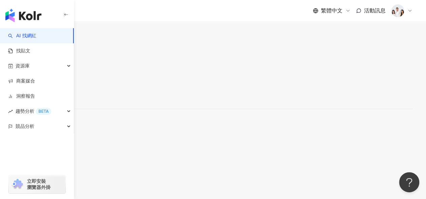
scroll to position [1144, 0]
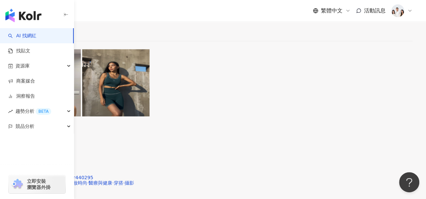
scroll to position [1187, 0]
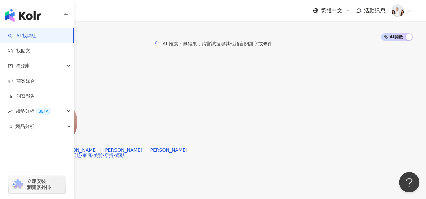
scroll to position [0, 0]
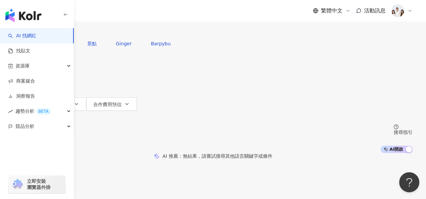
click at [111, 13] on input "search" at bounding box center [84, 6] width 54 height 13
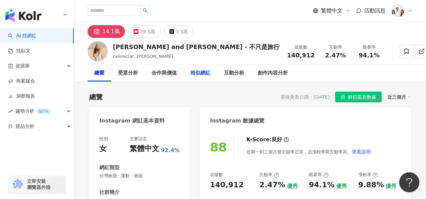
click at [190, 73] on div "相似網紅" at bounding box center [200, 73] width 20 height 8
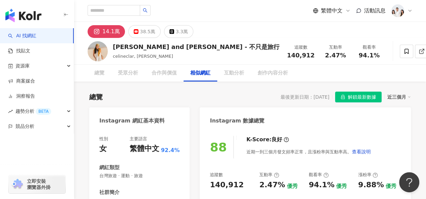
scroll to position [1108, 0]
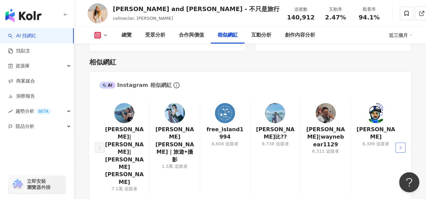
click at [404, 143] on button "button" at bounding box center [400, 148] width 10 height 10
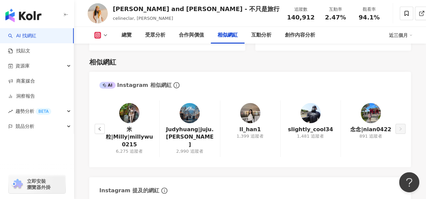
click at [121, 103] on img at bounding box center [129, 113] width 20 height 20
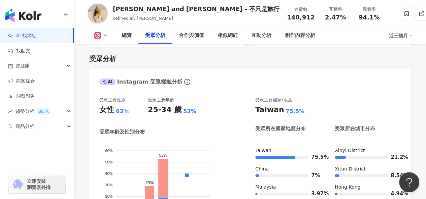
scroll to position [401, 0]
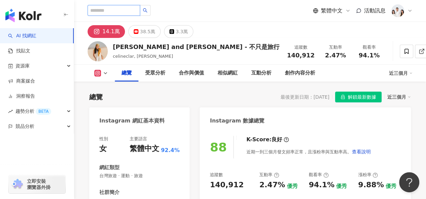
click at [122, 9] on input "search" at bounding box center [113, 10] width 52 height 11
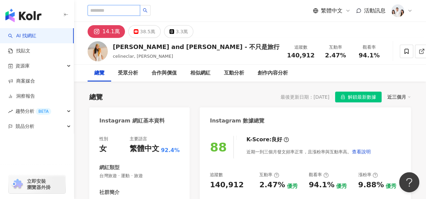
click at [122, 9] on input "search" at bounding box center [113, 10] width 52 height 11
type input "*"
type input "***"
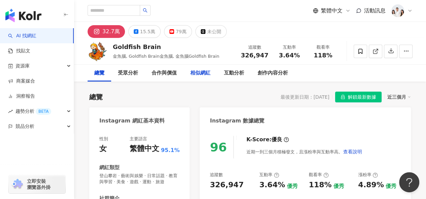
click at [199, 68] on div "相似網紅" at bounding box center [200, 73] width 34 height 17
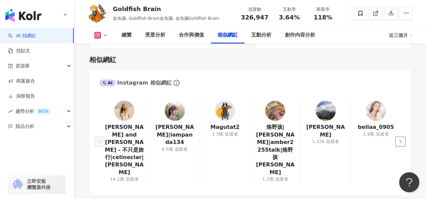
click at [402, 137] on button "button" at bounding box center [400, 142] width 10 height 10
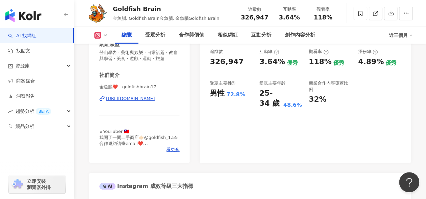
scroll to position [0, 0]
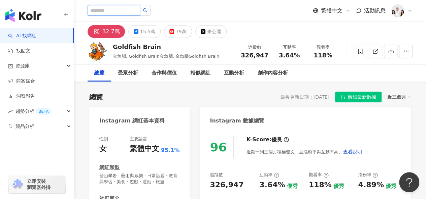
click at [104, 9] on input "search" at bounding box center [113, 10] width 52 height 11
type input "*"
type input "******"
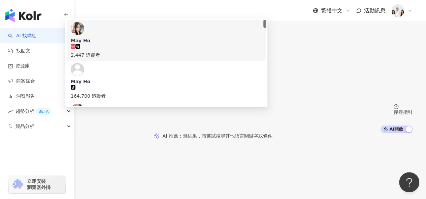
drag, startPoint x: 182, startPoint y: 35, endPoint x: 74, endPoint y: 40, distance: 108.5
click at [74, 40] on div "不分平台 ****** 台灣 搜尋 af356cde-2843-4627-aaeb-cabd3bc5c537 960c0360-b12a-4070-a885-…" at bounding box center [213, 66] width 426 height 133
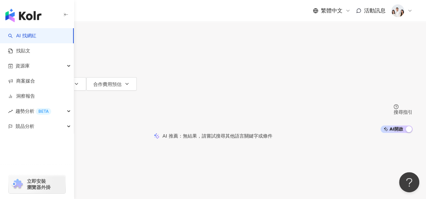
click at [111, 13] on input "******" at bounding box center [84, 6] width 54 height 13
type input "******"
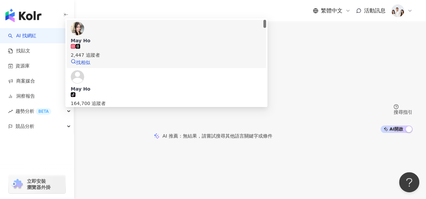
click at [208, 44] on span "May Ho" at bounding box center [166, 40] width 191 height 7
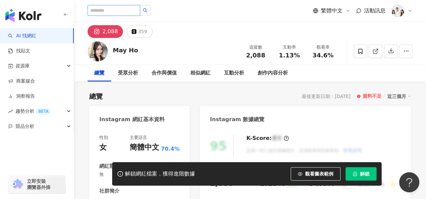
click at [94, 12] on input "search" at bounding box center [113, 10] width 52 height 11
type input "*"
type input "***"
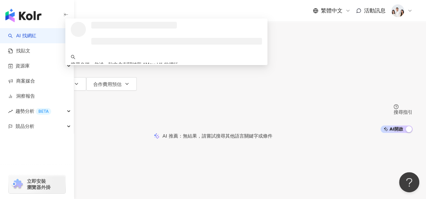
type input "******"
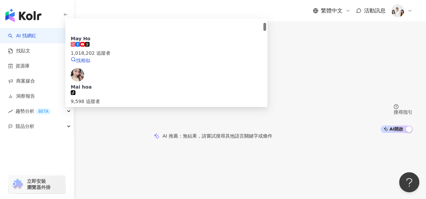
scroll to position [34, 0]
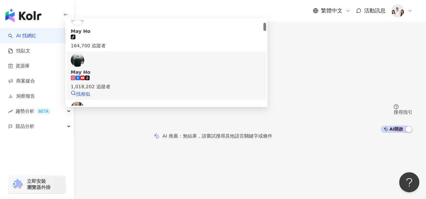
click at [206, 72] on span "May Ho" at bounding box center [166, 72] width 191 height 7
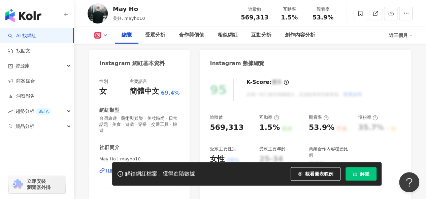
scroll to position [135, 0]
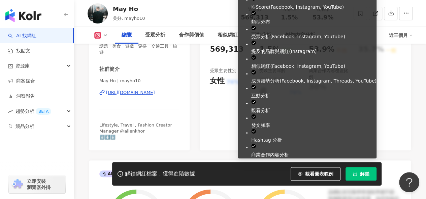
click at [350, 174] on button "解鎖" at bounding box center [360, 174] width 31 height 13
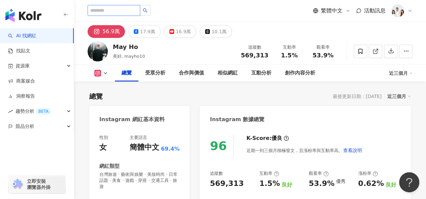
click at [116, 12] on input "search" at bounding box center [113, 10] width 52 height 11
type input "*"
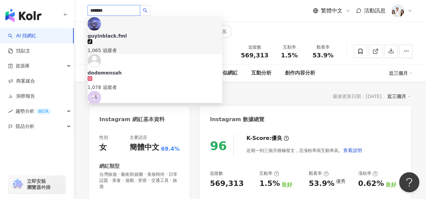
drag, startPoint x: 128, startPoint y: 10, endPoint x: 4, endPoint y: -7, distance: 125.2
click at [4, 0] on html "AI 找網紅 找貼文 資源庫 商案媒合 洞察報告 趨勢分析 BETA 競品分析 立即安裝 瀏覽器外掛 ******* guyinblack.fml tikto…" at bounding box center [213, 99] width 426 height 199
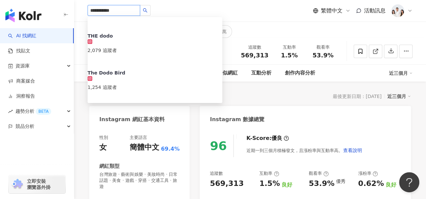
type input "**********"
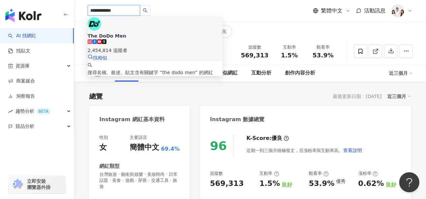
click at [174, 21] on div "The DoDo Men 2,454,814 追蹤者 找相似" at bounding box center [154, 39] width 135 height 44
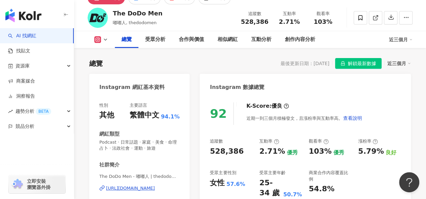
scroll to position [67, 0]
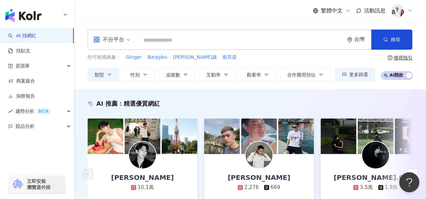
click at [142, 39] on input "search" at bounding box center [241, 40] width 202 height 13
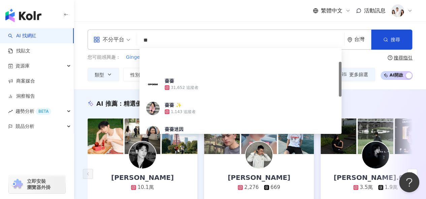
type input "*"
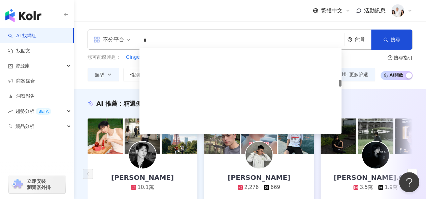
scroll to position [404, 0]
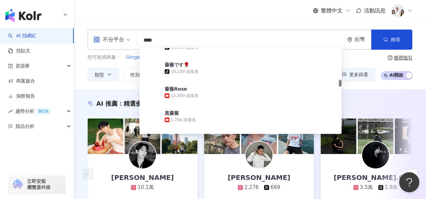
type input "**"
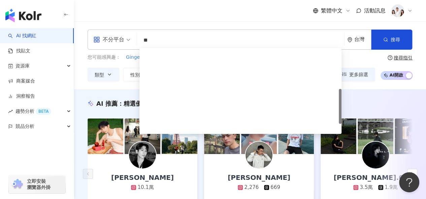
scroll to position [101, 0]
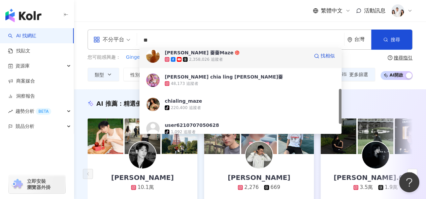
click at [214, 54] on span "[PERSON_NAME] 薔薔Maze" at bounding box center [237, 52] width 144 height 7
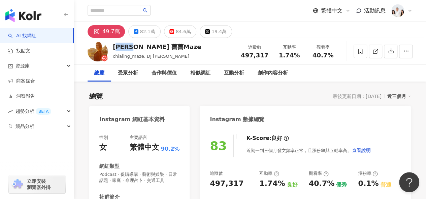
click at [141, 48] on div "[PERSON_NAME] 薔薔Maze" at bounding box center [157, 47] width 88 height 8
drag, startPoint x: 135, startPoint y: 46, endPoint x: 161, endPoint y: 47, distance: 25.6
click at [161, 47] on div "[PERSON_NAME] 薔薔Maze" at bounding box center [157, 47] width 88 height 8
copy div "薔薔Maze"
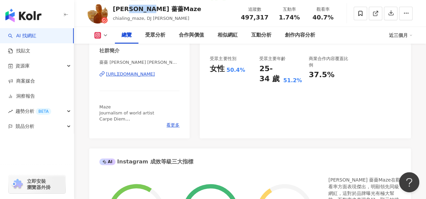
scroll to position [202, 0]
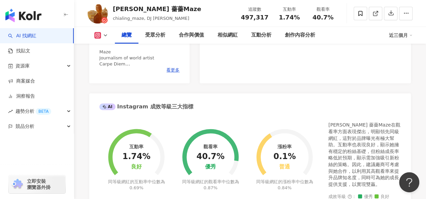
click at [209, 5] on div "[PERSON_NAME] 薔薔Maze chialing_maze, DJ Maze 追蹤數 497,317 互動率 1.74% 觀看率 40.7%" at bounding box center [250, 13] width 352 height 27
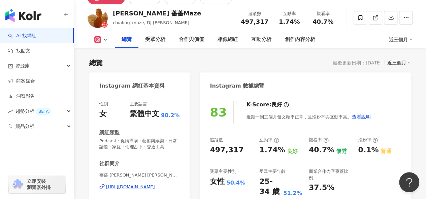
scroll to position [0, 0]
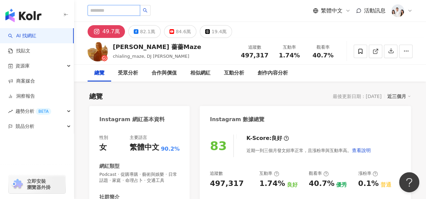
click at [122, 11] on input "search" at bounding box center [113, 10] width 52 height 11
type input "*"
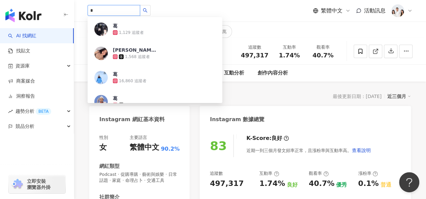
drag, startPoint x: 102, startPoint y: 11, endPoint x: 84, endPoint y: 10, distance: 17.5
click at [84, 10] on div "* 葛 1,129 追蹤者 Grace葛 1,568 追蹤者 葛 16,860 追蹤者 葛 1,737 追蹤者 葛西的腐敗西瓜園 14,728 追蹤者 葛 5…" at bounding box center [250, 11] width 352 height 22
paste input "**"
type input "***"
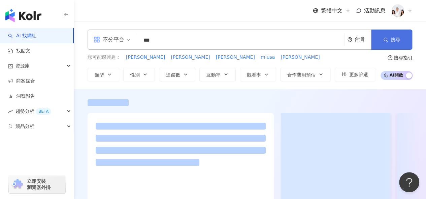
click at [382, 36] on button "搜尋" at bounding box center [391, 40] width 41 height 20
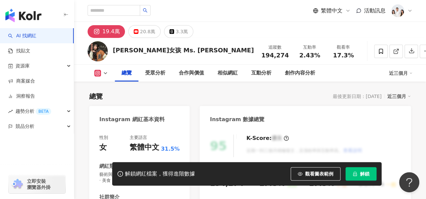
drag, startPoint x: 114, startPoint y: 48, endPoint x: 172, endPoint y: 47, distance: 57.5
click at [172, 47] on div "[PERSON_NAME]女孩 Ms. [PERSON_NAME] 追蹤數 194,274 互動率 2.43% 觀看率 17.3%" at bounding box center [250, 51] width 352 height 27
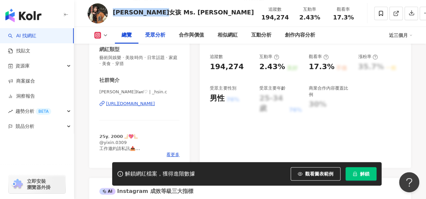
scroll to position [135, 0]
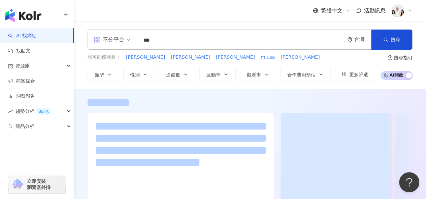
click at [176, 37] on input "***" at bounding box center [241, 40] width 202 height 13
type input "***"
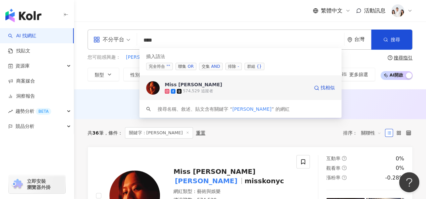
click at [172, 81] on div "Miss Ko 葛仲珊" at bounding box center [193, 84] width 57 height 7
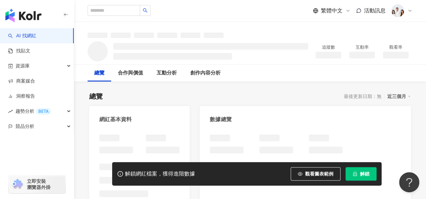
scroll to position [101, 0]
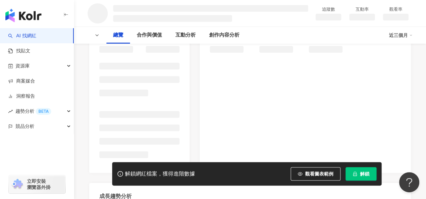
click at [356, 173] on icon "lock" at bounding box center [354, 174] width 5 height 5
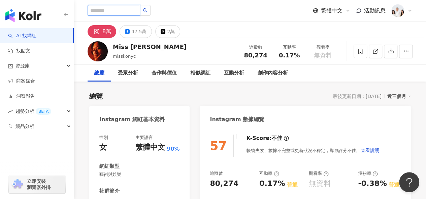
click at [117, 11] on input "search" at bounding box center [113, 10] width 52 height 11
type input "*"
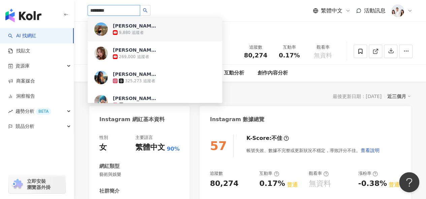
drag, startPoint x: 114, startPoint y: 12, endPoint x: 75, endPoint y: 16, distance: 39.3
click at [75, 16] on div "******** julia niles 9,880 追蹤者 julia ma 269,000 追蹤者 julia pic 325,273 追蹤者 julia…" at bounding box center [250, 11] width 352 height 22
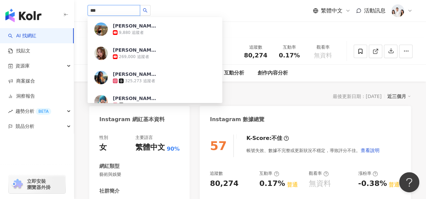
type input "***"
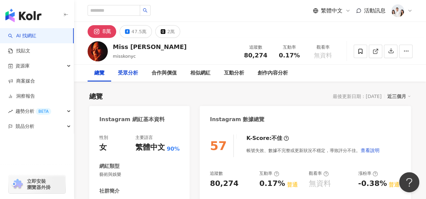
click at [134, 73] on div "受眾分析" at bounding box center [128, 73] width 20 height 8
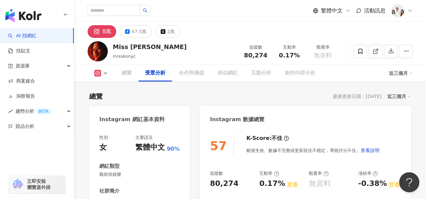
scroll to position [578, 0]
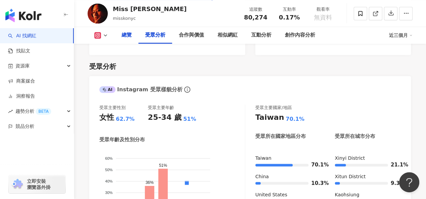
click at [127, 32] on div "總覽" at bounding box center [126, 35] width 10 height 8
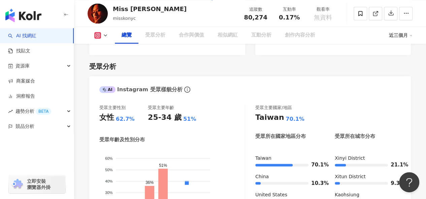
scroll to position [41, 0]
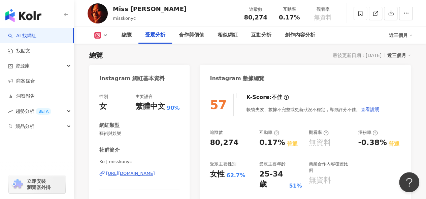
scroll to position [578, 0]
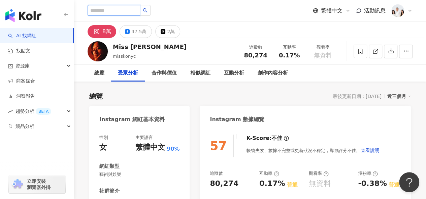
click at [118, 9] on input "search" at bounding box center [113, 10] width 52 height 11
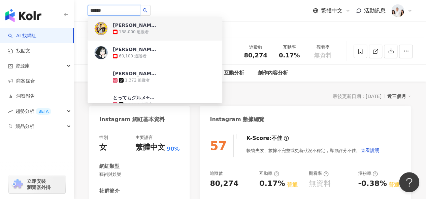
scroll to position [437, 0]
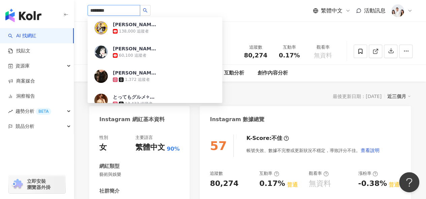
type input "*********"
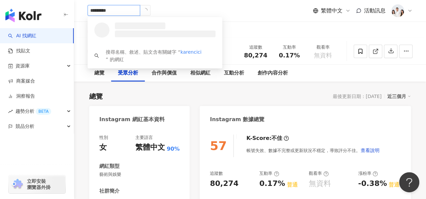
scroll to position [0, 0]
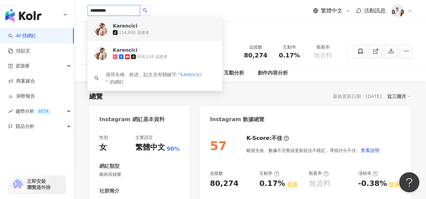
click at [131, 30] on div "154,600 追蹤者" at bounding box center [134, 33] width 30 height 6
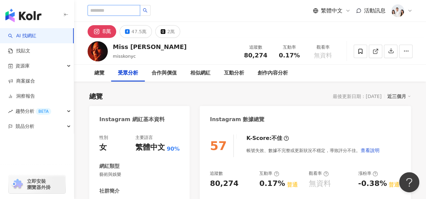
click at [135, 10] on input "search" at bounding box center [113, 10] width 52 height 11
type input "*"
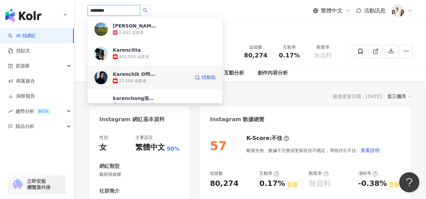
type input "*********"
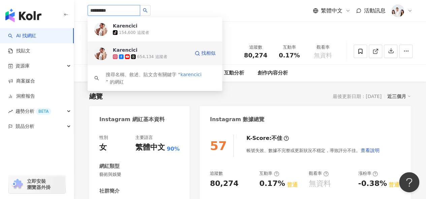
click at [147, 50] on span "Karencici" at bounding box center [135, 50] width 44 height 7
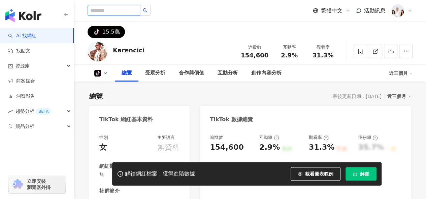
click at [125, 6] on input "search" at bounding box center [113, 10] width 52 height 11
type input "*"
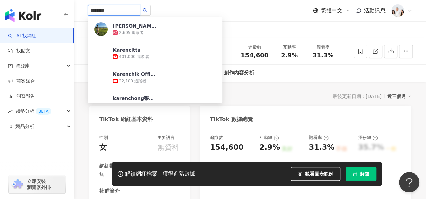
type input "*********"
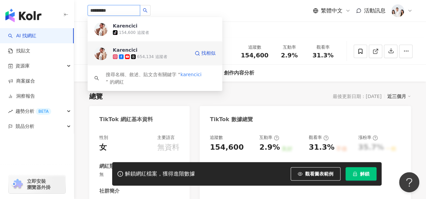
click at [144, 53] on span "Karencici" at bounding box center [135, 50] width 44 height 7
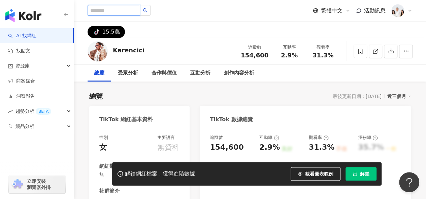
click at [125, 10] on input "search" at bounding box center [113, 10] width 52 height 11
type input "*"
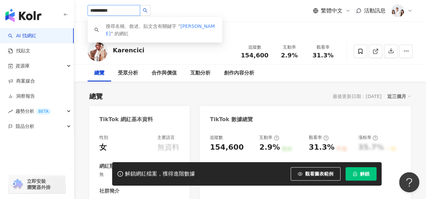
drag, startPoint x: 134, startPoint y: 8, endPoint x: 46, endPoint y: -1, distance: 88.3
click at [46, 0] on html "**********" at bounding box center [213, 99] width 426 height 199
paste input "search"
type input "***"
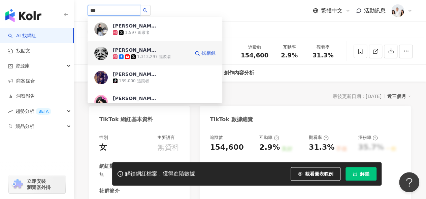
click at [143, 50] on div "[PERSON_NAME] [PERSON_NAME]" at bounding box center [135, 50] width 44 height 7
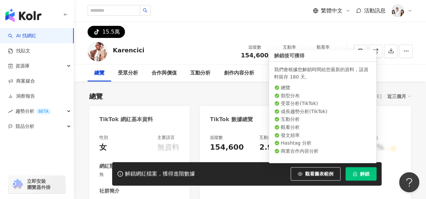
click at [359, 175] on button "解鎖" at bounding box center [360, 174] width 31 height 13
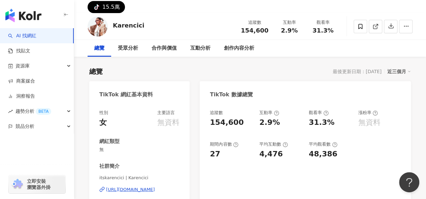
scroll to position [67, 0]
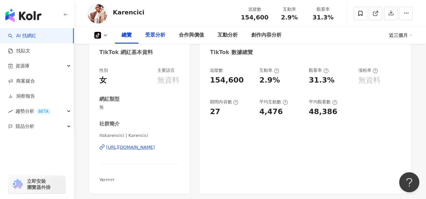
click at [166, 39] on div "受眾分析" at bounding box center [155, 35] width 34 height 17
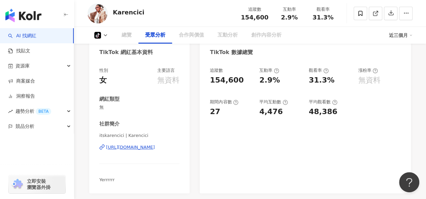
scroll to position [375, 0]
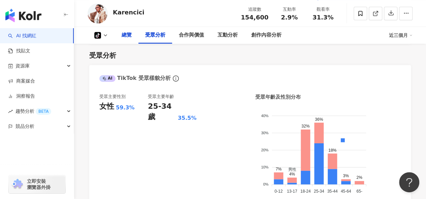
click at [125, 36] on div "總覽" at bounding box center [126, 35] width 10 height 8
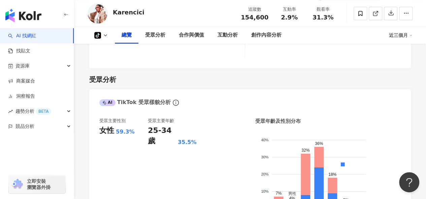
scroll to position [546, 0]
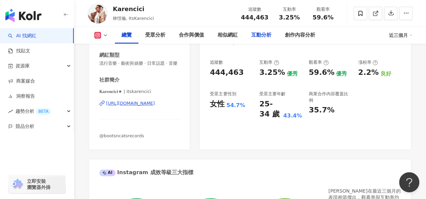
scroll to position [101, 0]
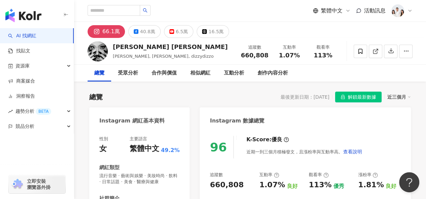
click at [377, 74] on div "總覽 受眾分析 合作與價值 相似網紅 互動分析 創作內容分析" at bounding box center [249, 73] width 325 height 17
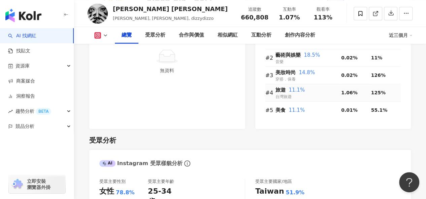
scroll to position [471, 0]
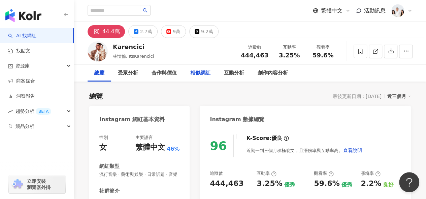
click at [200, 76] on div "相似網紅" at bounding box center [200, 73] width 20 height 8
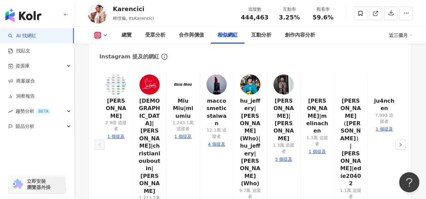
scroll to position [1082, 0]
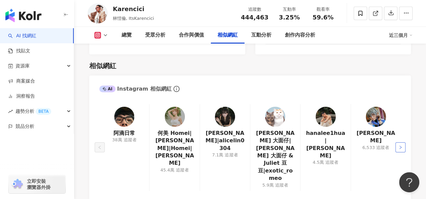
click at [401, 146] on icon "right" at bounding box center [400, 148] width 4 height 4
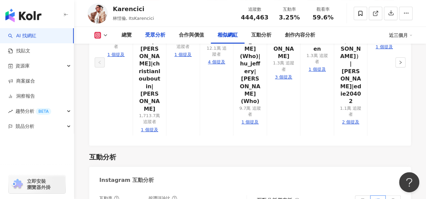
scroll to position [1182, 0]
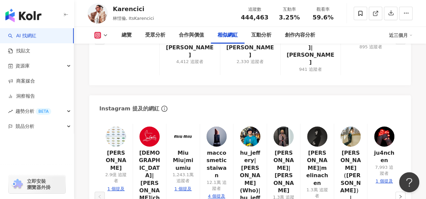
click at [103, 162] on div "Justin Bieber 2.9億 追蹤者 1 個提及" at bounding box center [115, 197] width 33 height 146
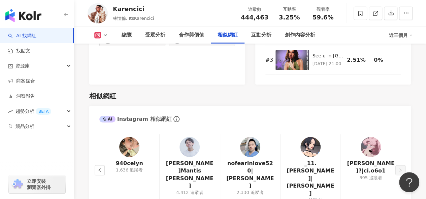
scroll to position [1048, 0]
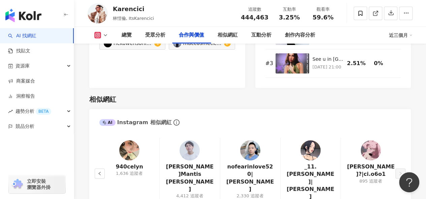
click at [96, 169] on button "button" at bounding box center [100, 174] width 10 height 10
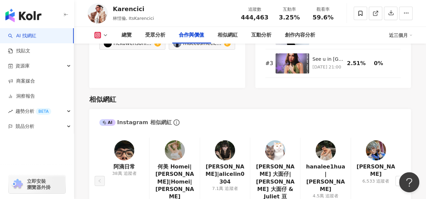
click at [181, 141] on img at bounding box center [175, 151] width 20 height 20
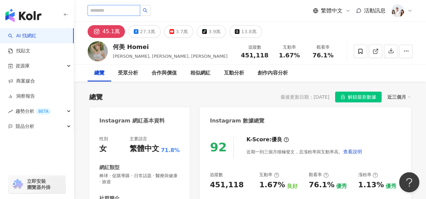
click at [124, 11] on input "search" at bounding box center [113, 10] width 52 height 11
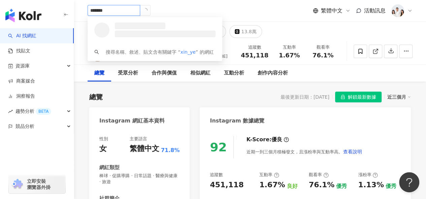
type input "********"
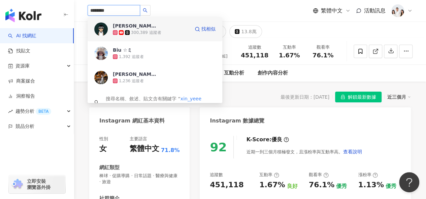
click at [143, 22] on div "阿鑫 300,389 追蹤者 找相似" at bounding box center [154, 29] width 135 height 24
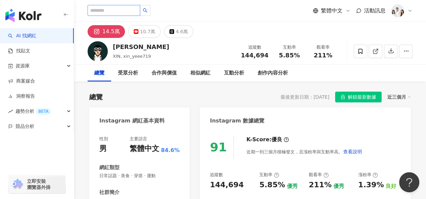
click at [124, 11] on input "search" at bounding box center [113, 10] width 52 height 11
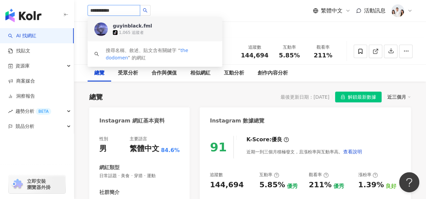
click at [110, 10] on input "**********" at bounding box center [113, 10] width 52 height 11
type input "**********"
click at [165, 30] on div "2,454,814 追蹤者" at bounding box center [154, 33] width 34 height 6
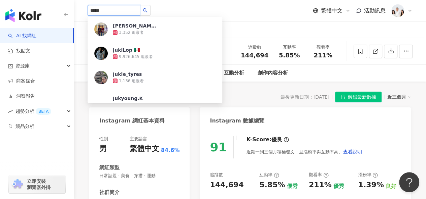
click at [124, 12] on input "*****" at bounding box center [113, 10] width 52 height 11
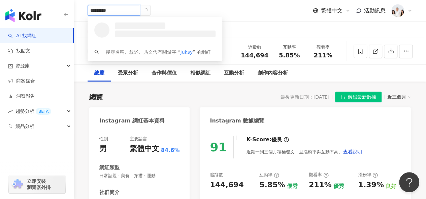
type input "*******"
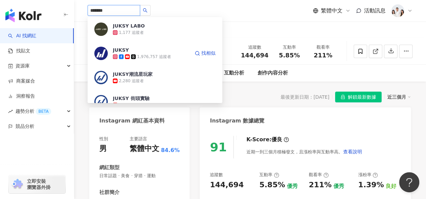
click at [163, 61] on div "JUKSY 1,976,757 追蹤者 找相似" at bounding box center [154, 53] width 135 height 24
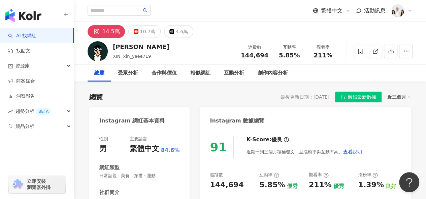
click at [358, 116] on div "Instagram 數據總覽" at bounding box center [304, 119] width 211 height 22
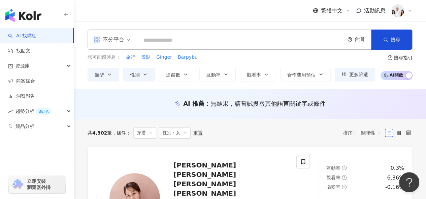
click at [32, 12] on img "button" at bounding box center [23, 15] width 36 height 13
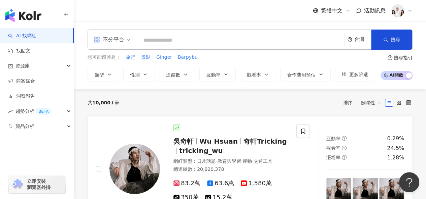
click at [343, 22] on header "繁體中文 活動訊息" at bounding box center [250, 11] width 352 height 22
click at [115, 73] on button "類型" at bounding box center [103, 74] width 32 height 13
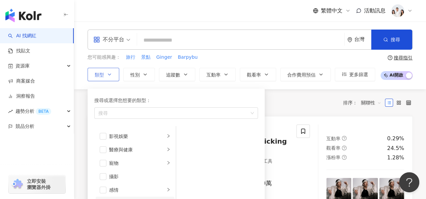
scroll to position [233, 0]
click at [129, 194] on div "旅遊" at bounding box center [137, 197] width 56 height 7
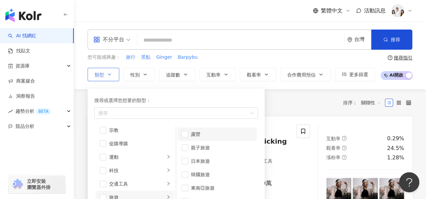
click at [197, 134] on div "露營" at bounding box center [222, 134] width 62 height 7
click at [200, 158] on div "日本旅遊" at bounding box center [222, 161] width 62 height 7
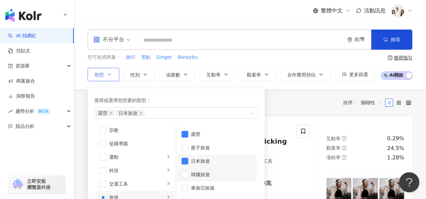
click at [198, 174] on div "韓國旅遊" at bounding box center [222, 174] width 62 height 7
click at [196, 183] on li "東南亞旅遊" at bounding box center [216, 188] width 79 height 13
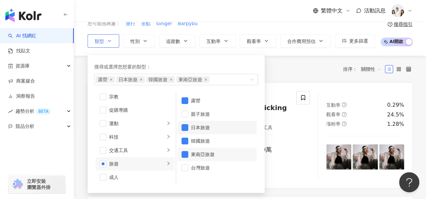
click at [210, 167] on div "台灣旅遊" at bounding box center [222, 168] width 62 height 7
click at [273, 87] on link "吳奇軒 Wu Hsuan 奇軒Tricking tricking_wu 網紅類型 ： 日常話題 · 教育與學習 · 運動 · 交通工具 總追蹤數 ： 20,9…" at bounding box center [249, 136] width 325 height 106
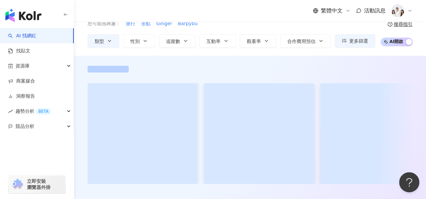
click at [287, 28] on div "您可能感興趣： 旅行 景點 Ginger Barpybu" at bounding box center [230, 23] width 287 height 7
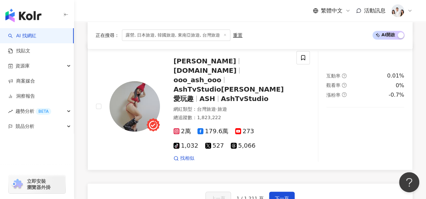
scroll to position [1288, 0]
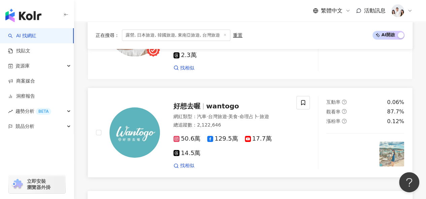
scroll to position [1177, 0]
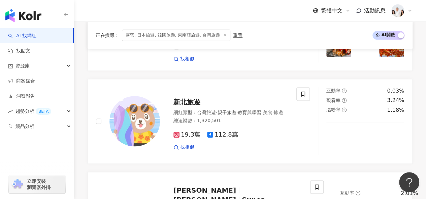
scroll to position [1199, 0]
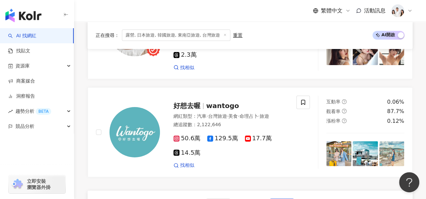
scroll to position [1151, 0]
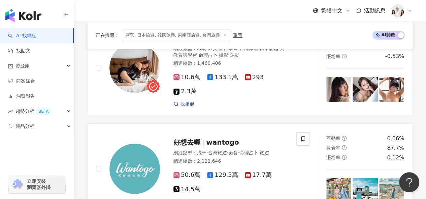
click at [206, 139] on span "wantogo" at bounding box center [222, 143] width 33 height 8
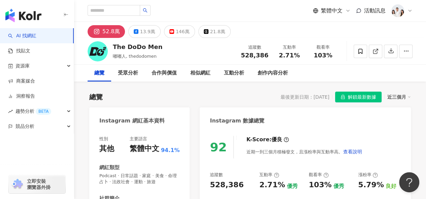
click at [98, 50] on img at bounding box center [97, 51] width 20 height 20
click at [122, 10] on input "search" at bounding box center [113, 10] width 52 height 11
paste input "**********"
type input "**********"
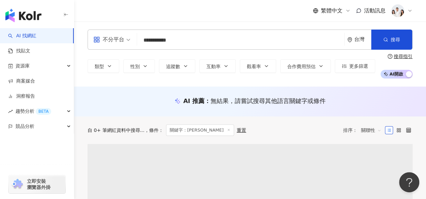
click at [202, 43] on input "**********" at bounding box center [241, 40] width 202 height 13
click at [191, 39] on input "**********" at bounding box center [241, 40] width 202 height 13
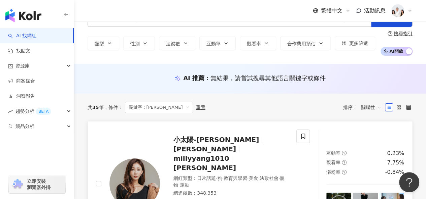
scroll to position [34, 0]
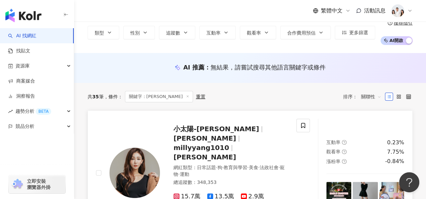
click at [222, 125] on span "小太陽-[PERSON_NAME]" at bounding box center [215, 129] width 85 height 8
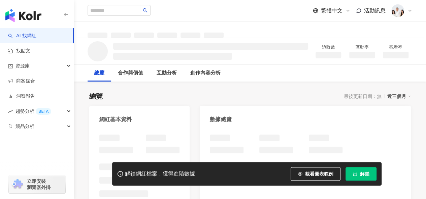
click at [353, 172] on icon "lock" at bounding box center [354, 174] width 5 height 5
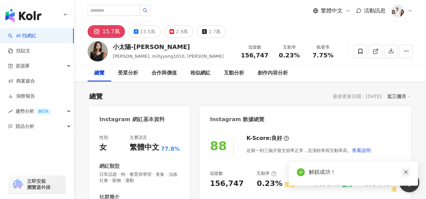
click at [404, 170] on link at bounding box center [405, 173] width 8 height 8
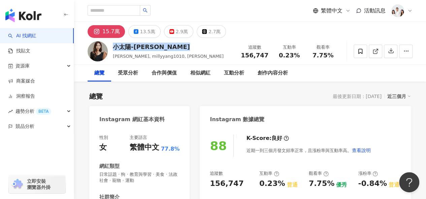
drag, startPoint x: 115, startPoint y: 45, endPoint x: 178, endPoint y: 49, distance: 63.0
click at [178, 49] on div "小太陽-[PERSON_NAME]" at bounding box center [168, 47] width 111 height 8
click at [193, 44] on div "小太陽-楊楊 Milly Yang" at bounding box center [168, 47] width 111 height 8
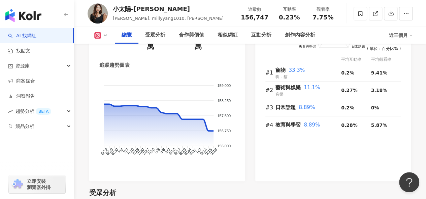
scroll to position [471, 0]
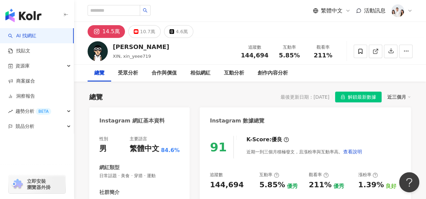
click at [29, 17] on img "button" at bounding box center [23, 15] width 36 height 13
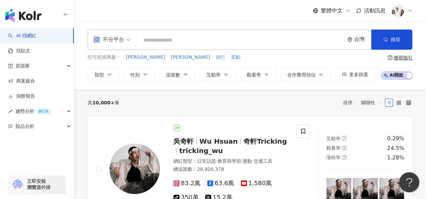
click at [216, 56] on span "旅行" at bounding box center [220, 57] width 9 height 7
type input "**"
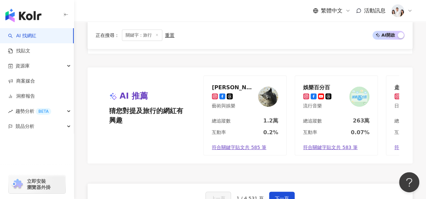
scroll to position [1447, 0]
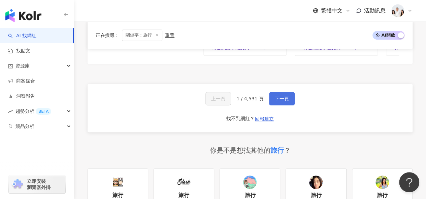
click at [289, 92] on button "下一頁" at bounding box center [282, 98] width 26 height 13
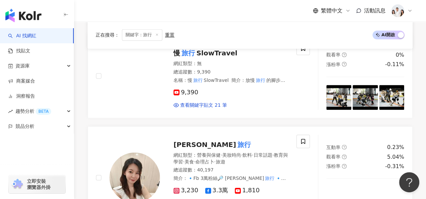
scroll to position [471, 0]
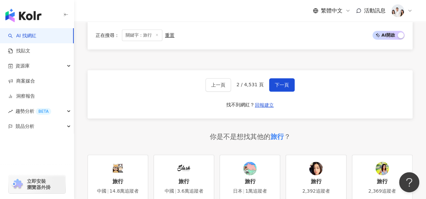
scroll to position [1413, 0]
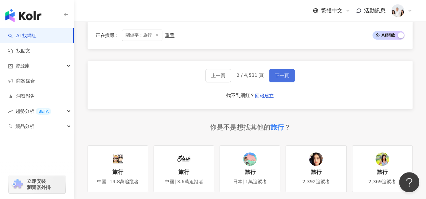
click at [288, 69] on button "下一頁" at bounding box center [282, 75] width 26 height 13
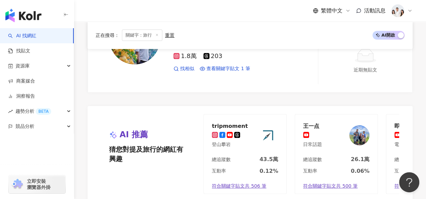
scroll to position [1279, 0]
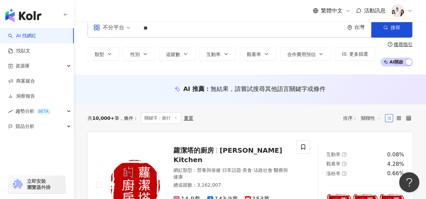
scroll to position [0, 0]
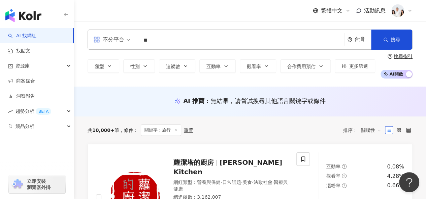
click at [338, 141] on div "共 10,000+ 筆 條件 ： 關鍵字：旅行 重置 排序： 關聯性" at bounding box center [249, 131] width 325 height 28
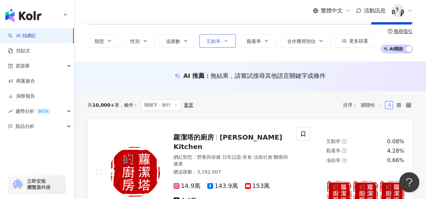
scroll to position [67, 0]
